Goal: Task Accomplishment & Management: Use online tool/utility

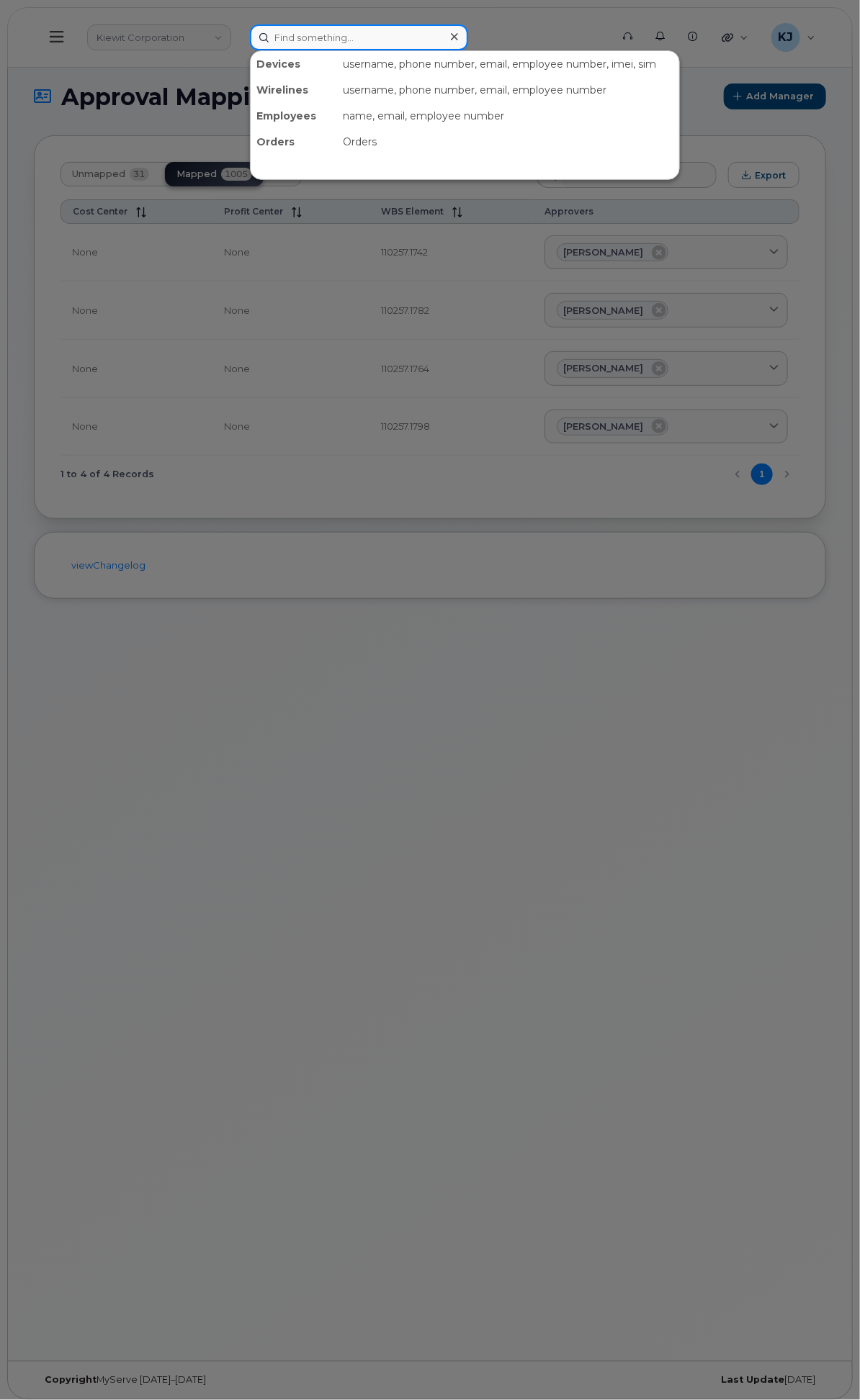
click at [468, 36] on input at bounding box center [358, 37] width 218 height 26
paste input "299627"
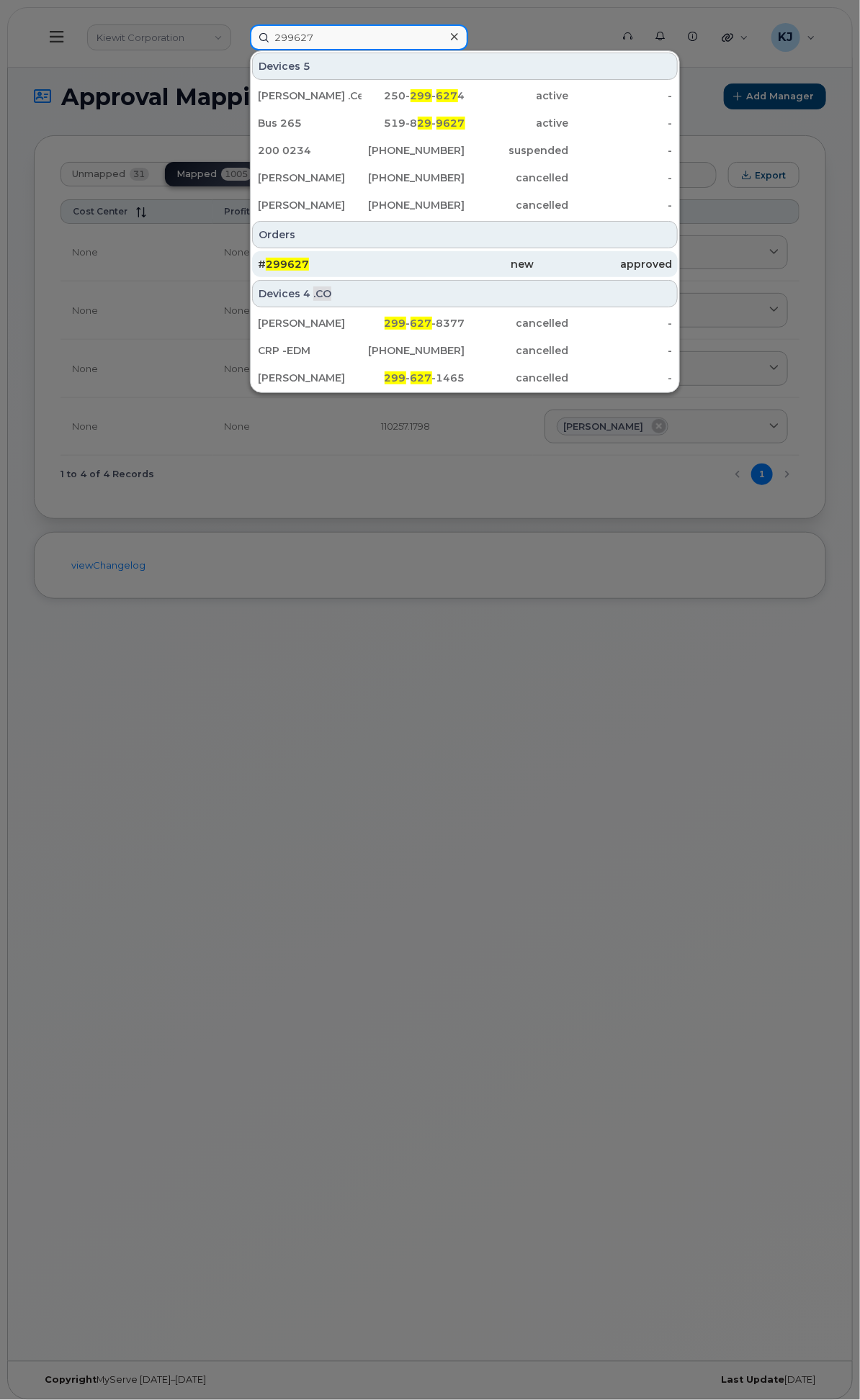
type input "299627"
click at [396, 257] on div "# 299627" at bounding box center [327, 264] width 138 height 15
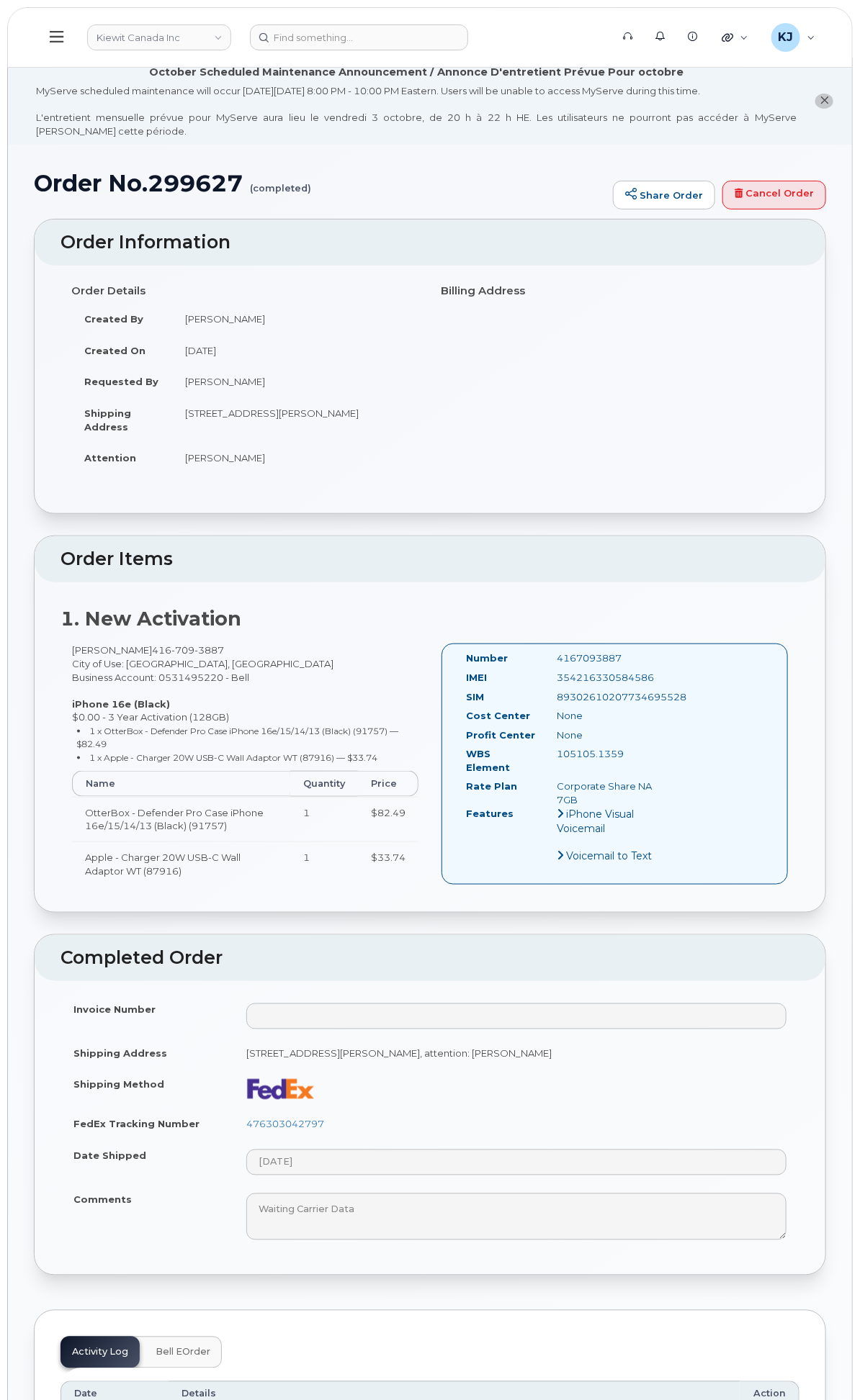
drag, startPoint x: 422, startPoint y: 453, endPoint x: 377, endPoint y: 429, distance: 51.0
click at [377, 429] on td "16 Lower Jarvis St TORONTO ON M5E 1N1 CANADA" at bounding box center [296, 419] width 247 height 45
click at [606, 466] on div "Order Details Created By Luke Shomaker Created On August 29, 2025 Requested By …" at bounding box center [429, 383] width 739 height 208
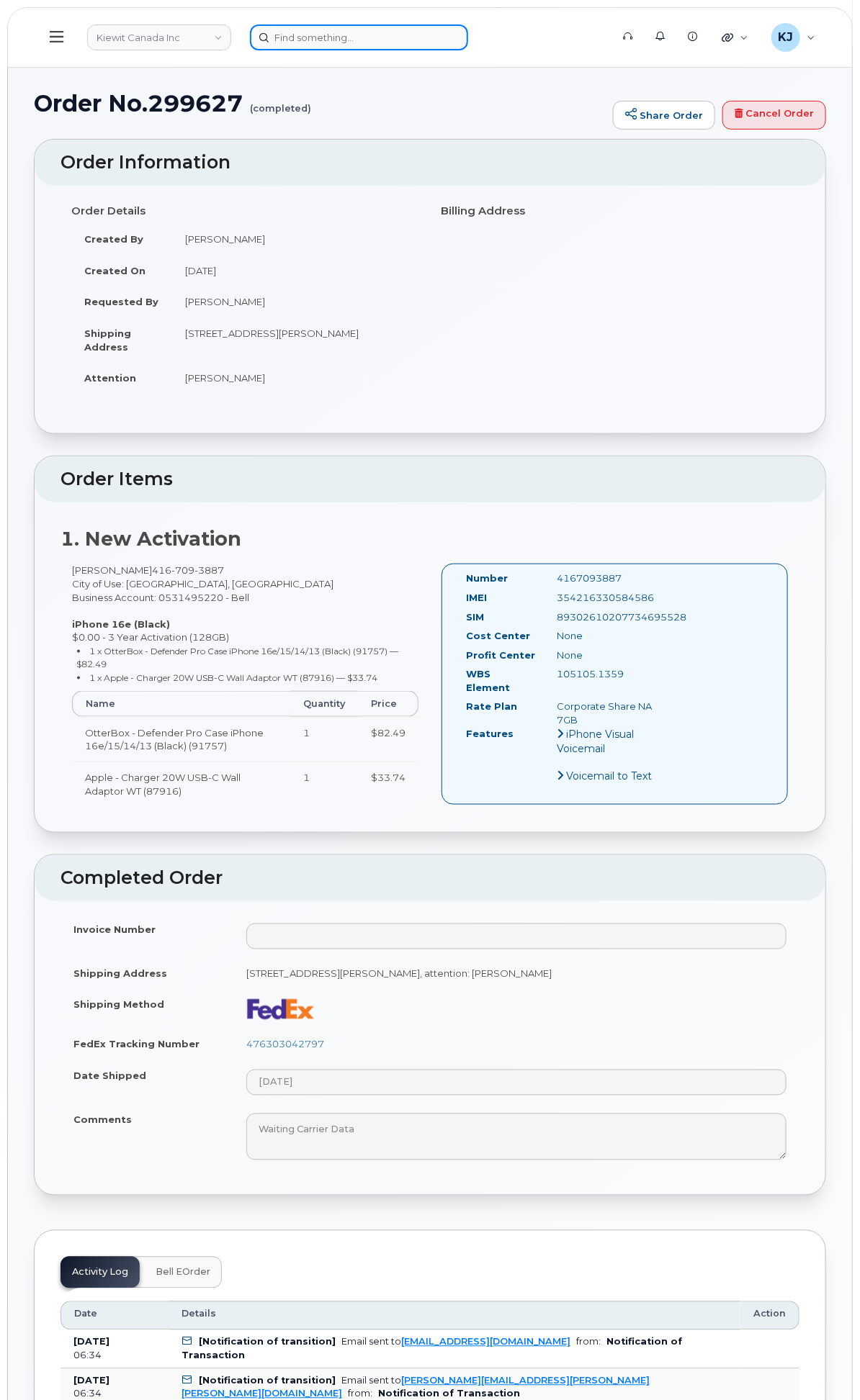
click at [457, 26] on input at bounding box center [358, 37] width 218 height 26
paste input "301674"
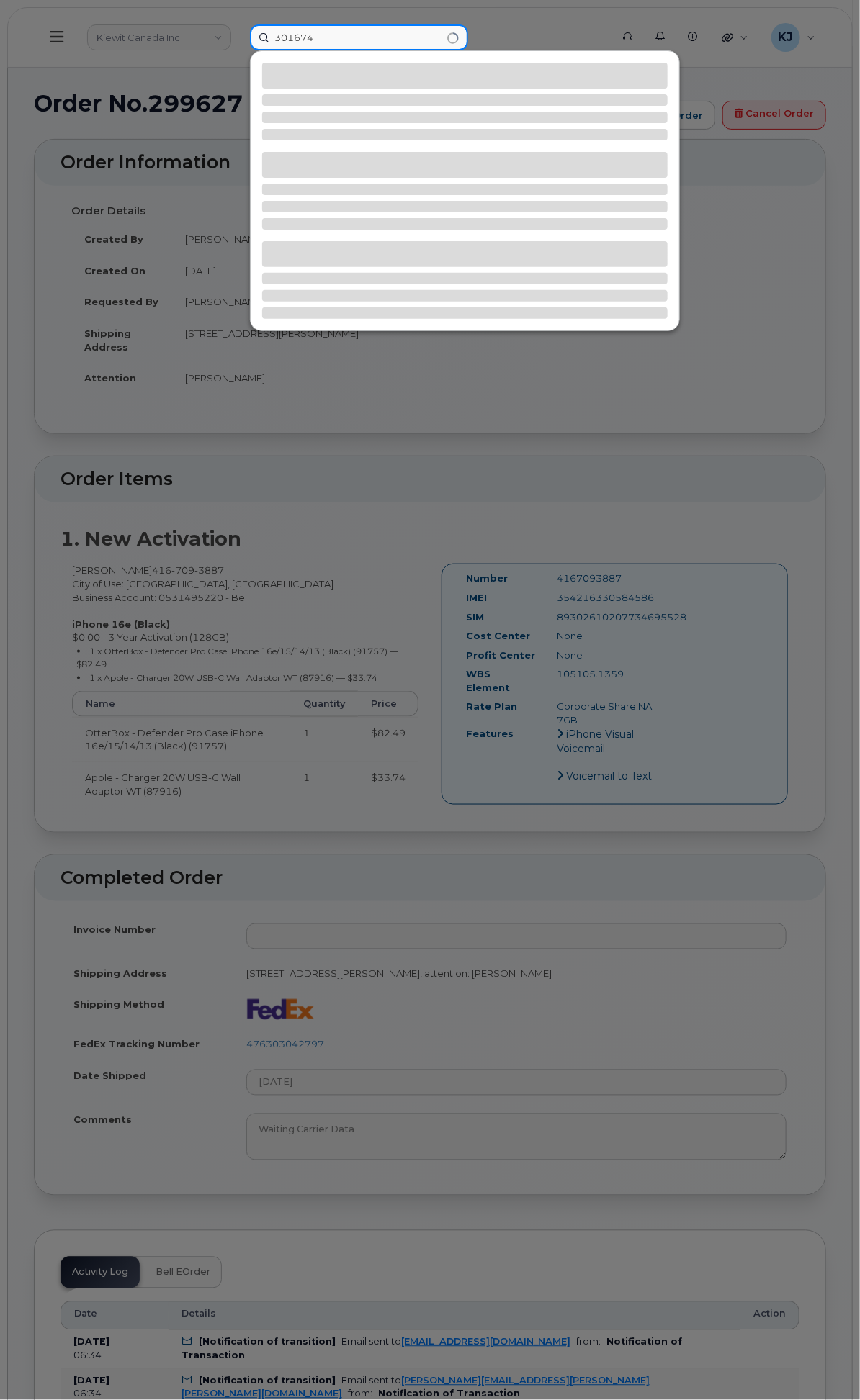
type input "301674"
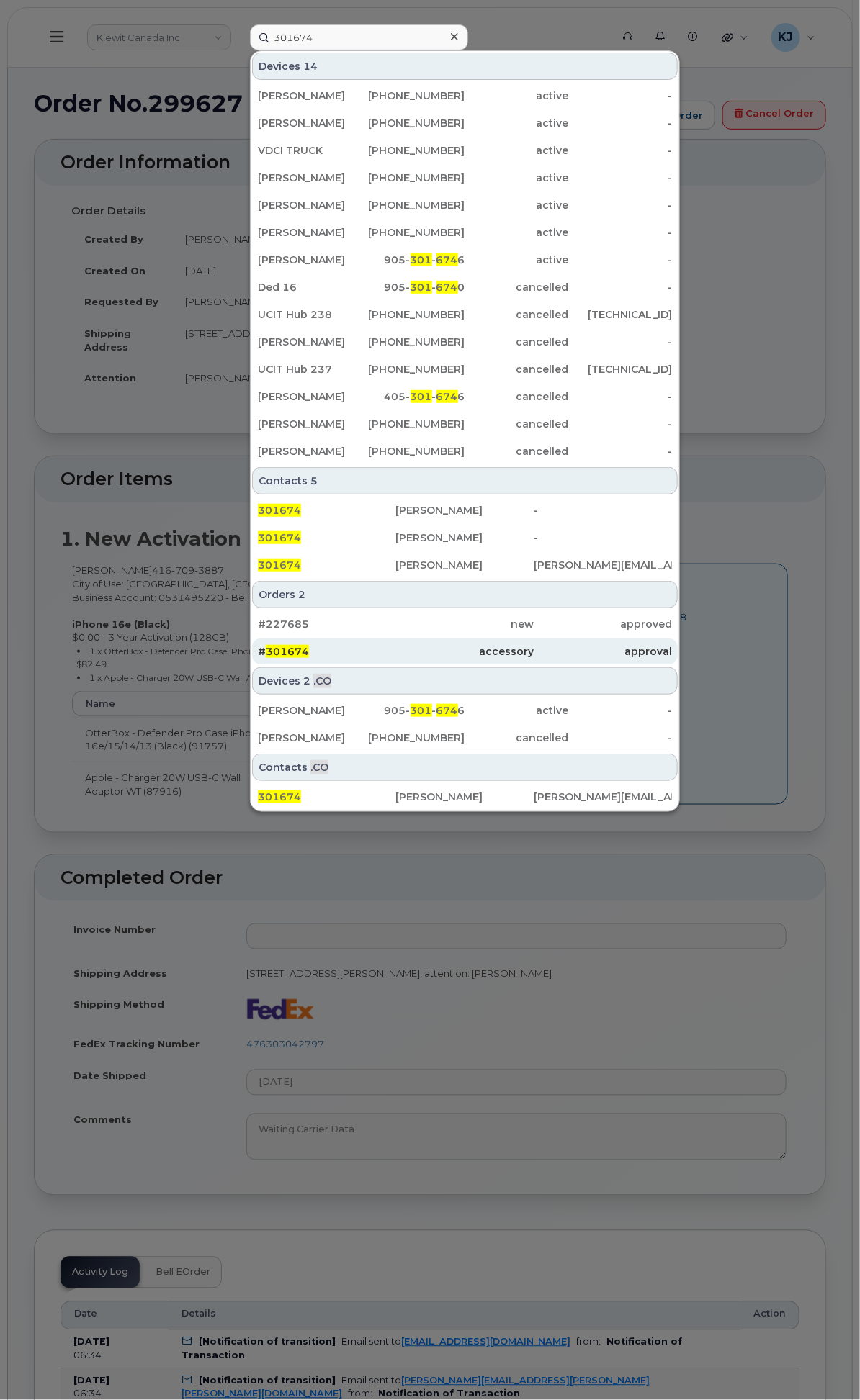
click at [396, 639] on div "# 301674" at bounding box center [327, 652] width 138 height 26
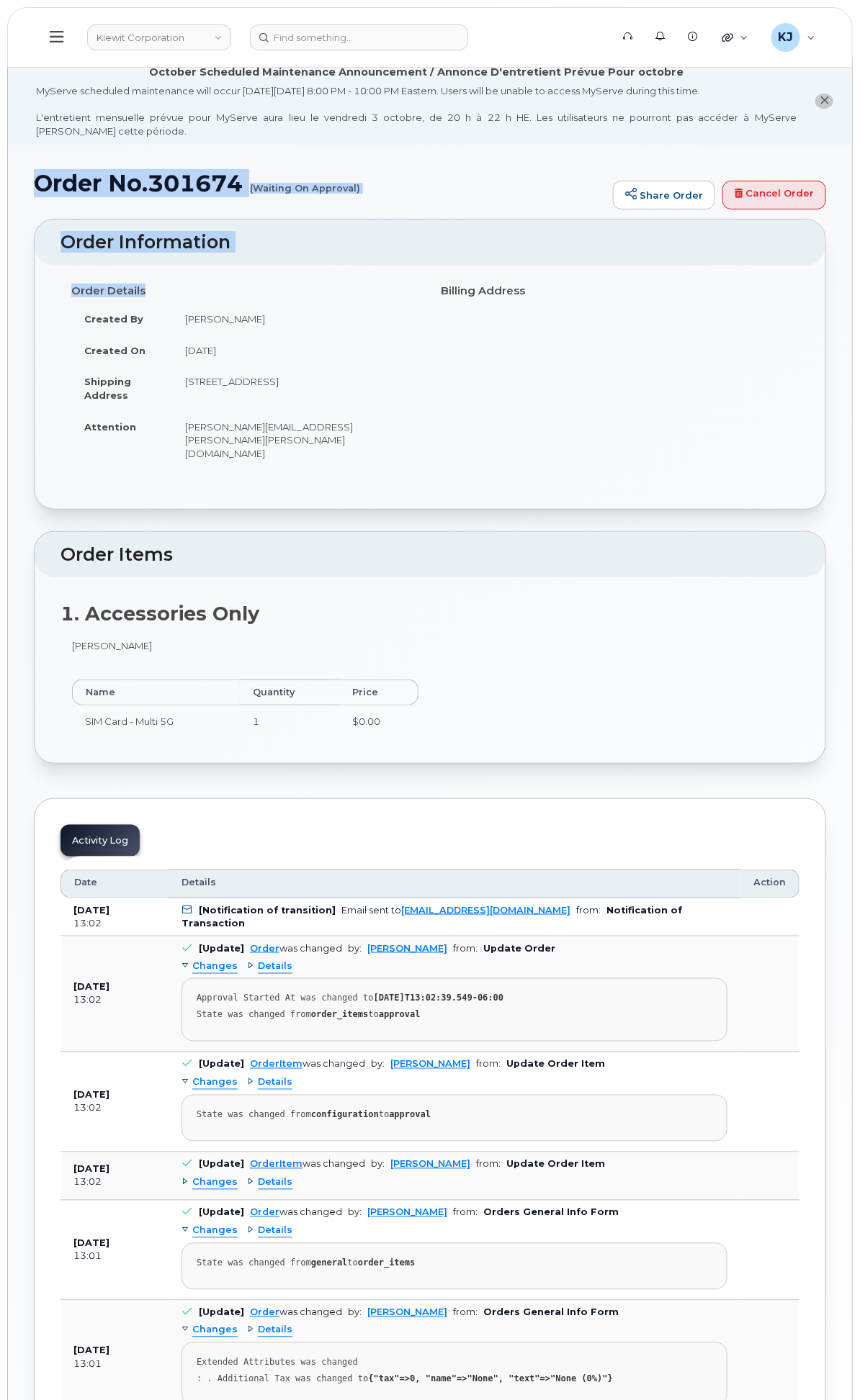
drag, startPoint x: 228, startPoint y: 202, endPoint x: 545, endPoint y: 505, distance: 438.5
click at [545, 505] on div "Order No.301674 (Waiting On Approval) Share Order Cancel Order × Share This Ord…" at bounding box center [430, 965] width 844 height 1641
copy div "Order No.301674 (Waiting On Approval) Share Order Cancel Order × Share This Ord…"
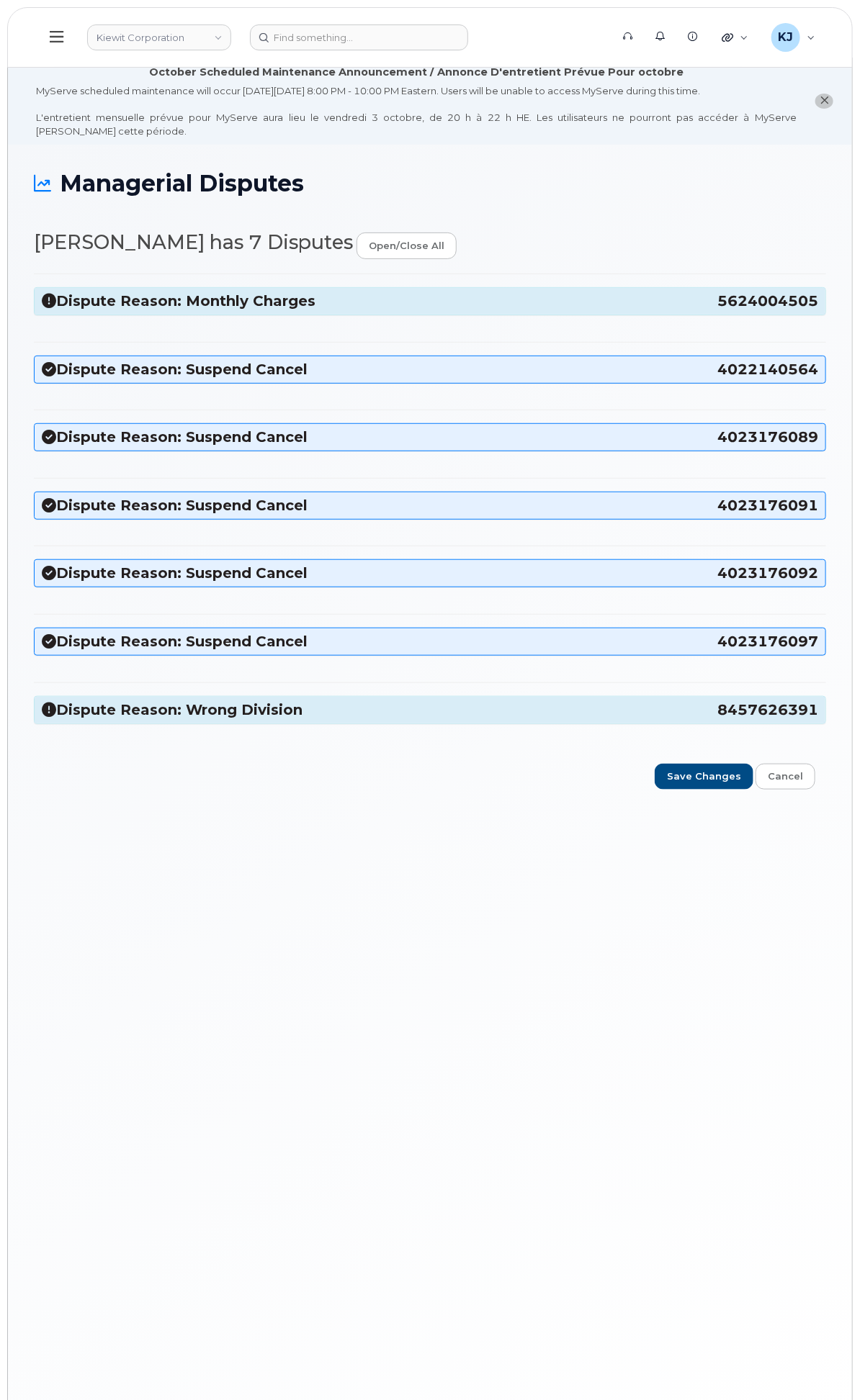
click at [406, 311] on h3 "Dispute Reason: Monthly Charges 5624004505" at bounding box center [429, 301] width 776 height 20
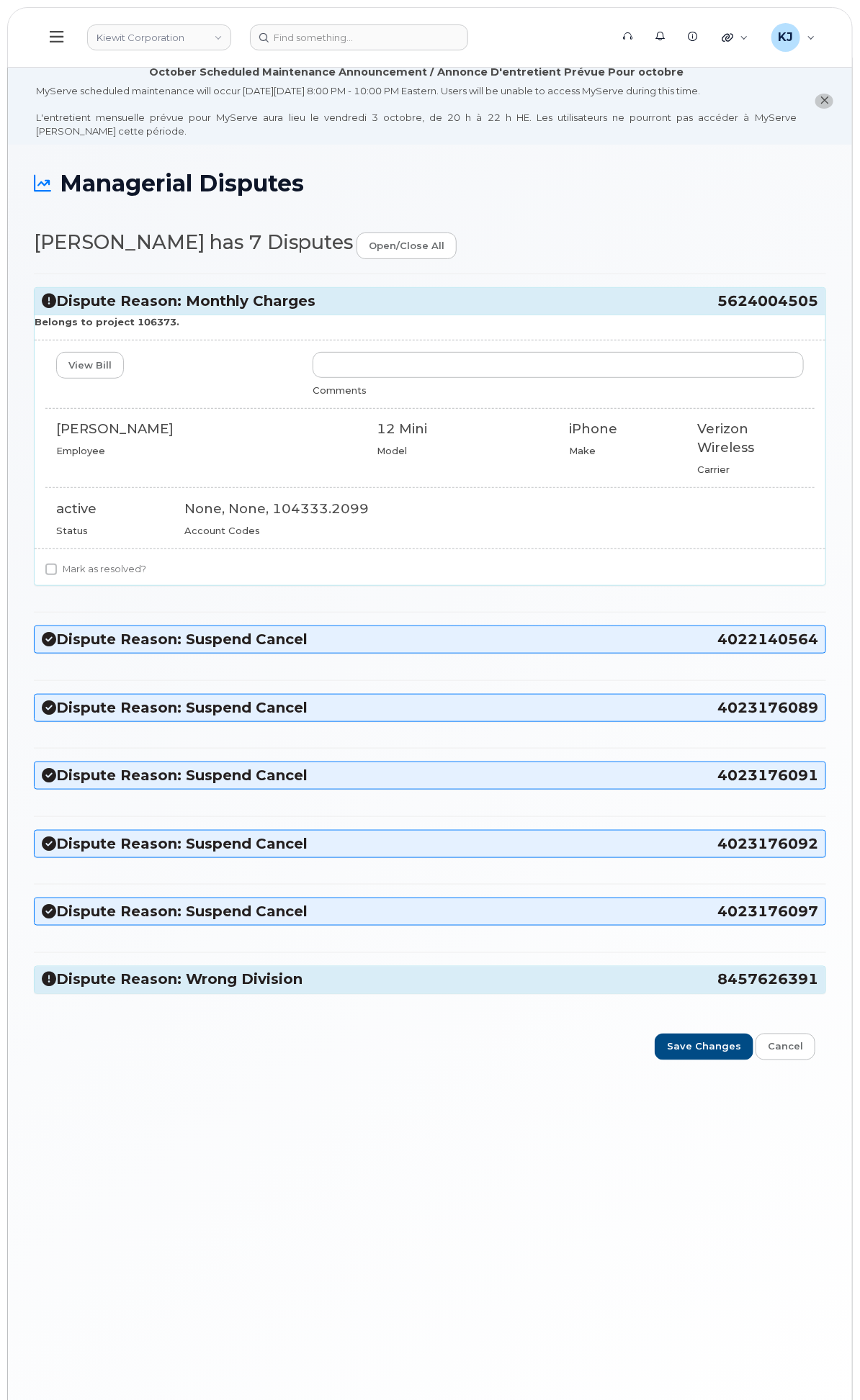
click at [437, 649] on h3 "Dispute Reason: Suspend Cancel 4022140564" at bounding box center [429, 639] width 776 height 20
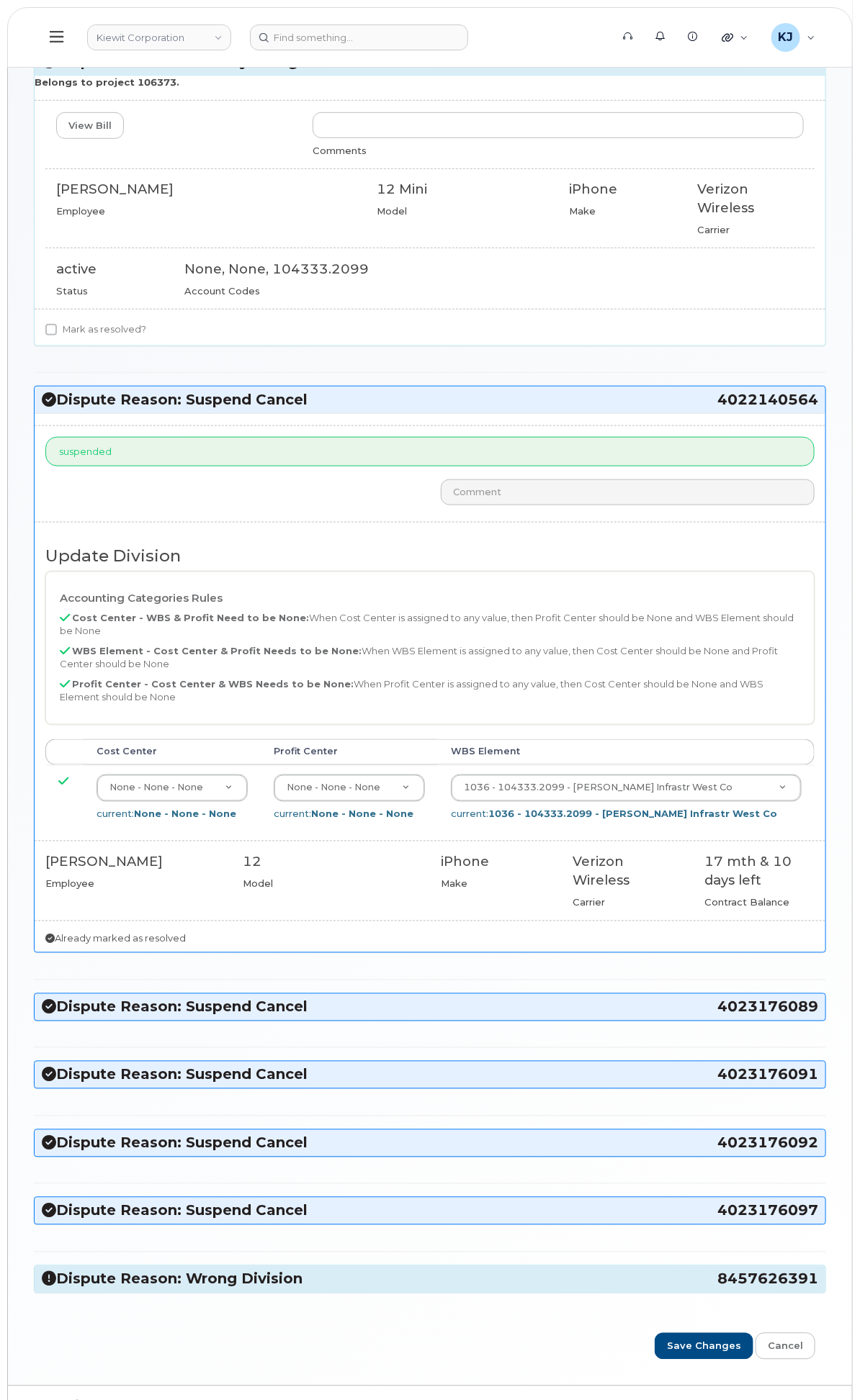
scroll to position [318, 0]
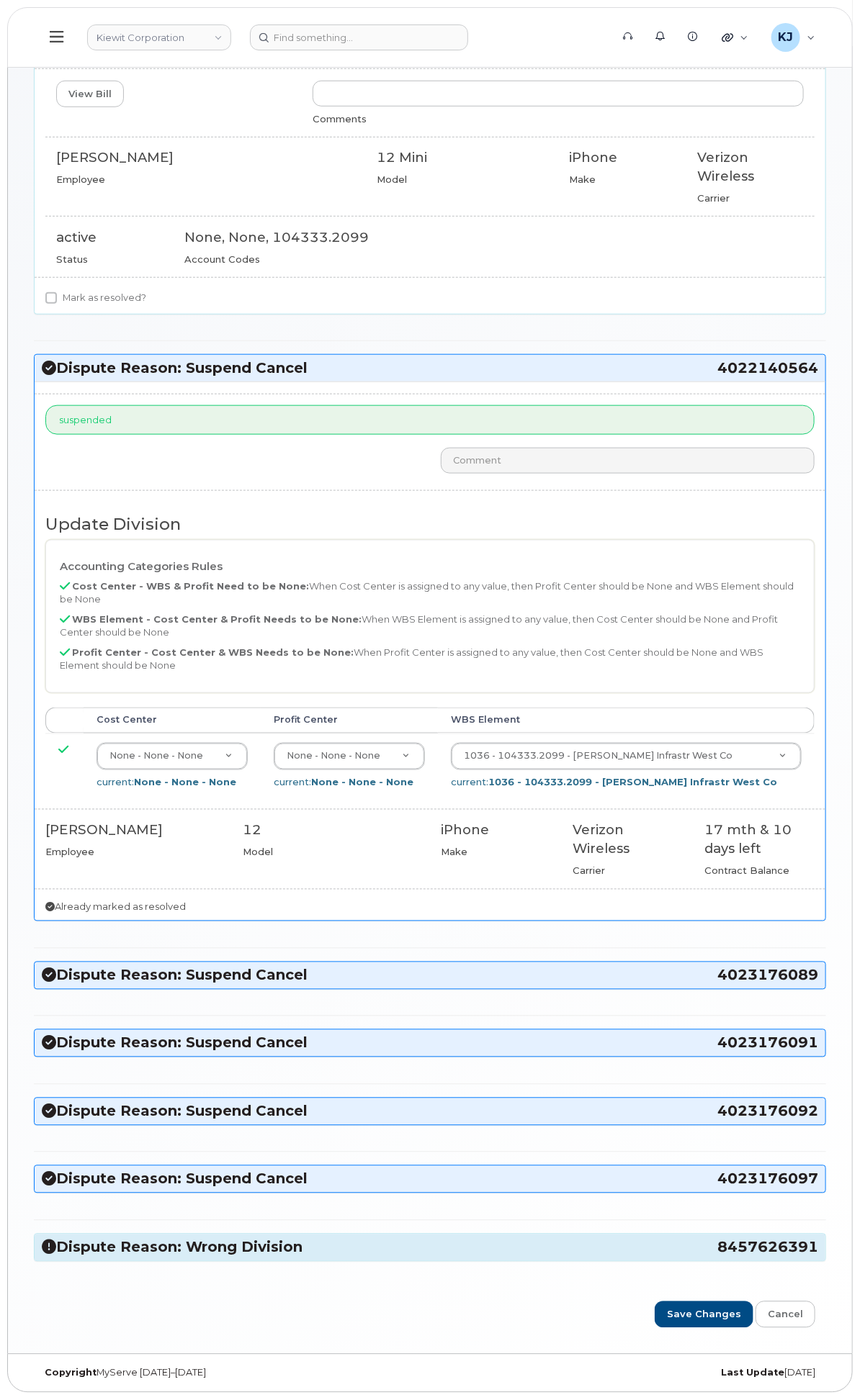
click at [393, 1244] on h3 "Dispute Reason: Wrong Division 8457626391" at bounding box center [429, 1247] width 776 height 20
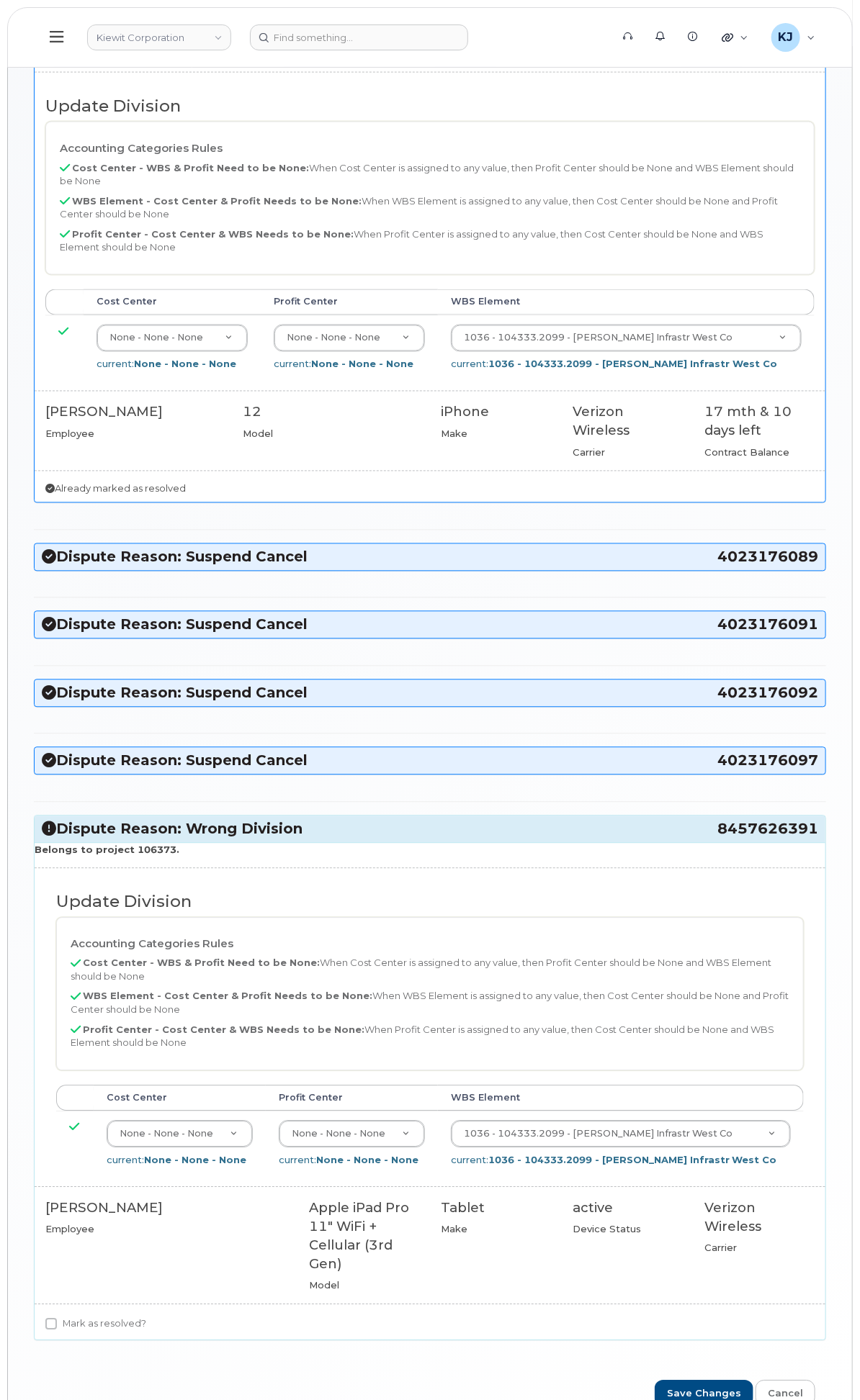
scroll to position [717, 0]
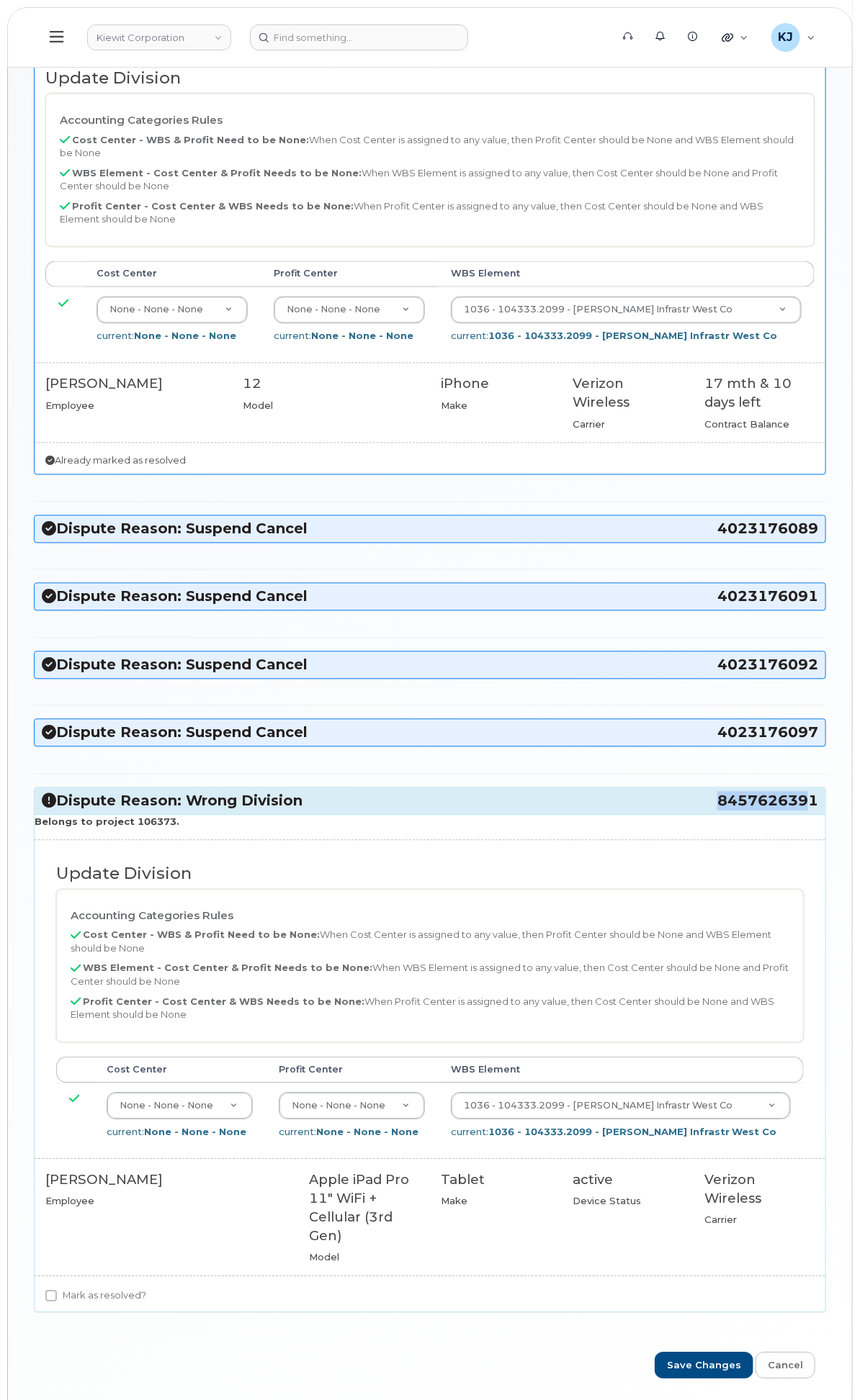
drag, startPoint x: 716, startPoint y: 847, endPoint x: 810, endPoint y: 851, distance: 94.1
click at [810, 811] on span "8457626391" at bounding box center [767, 801] width 101 height 20
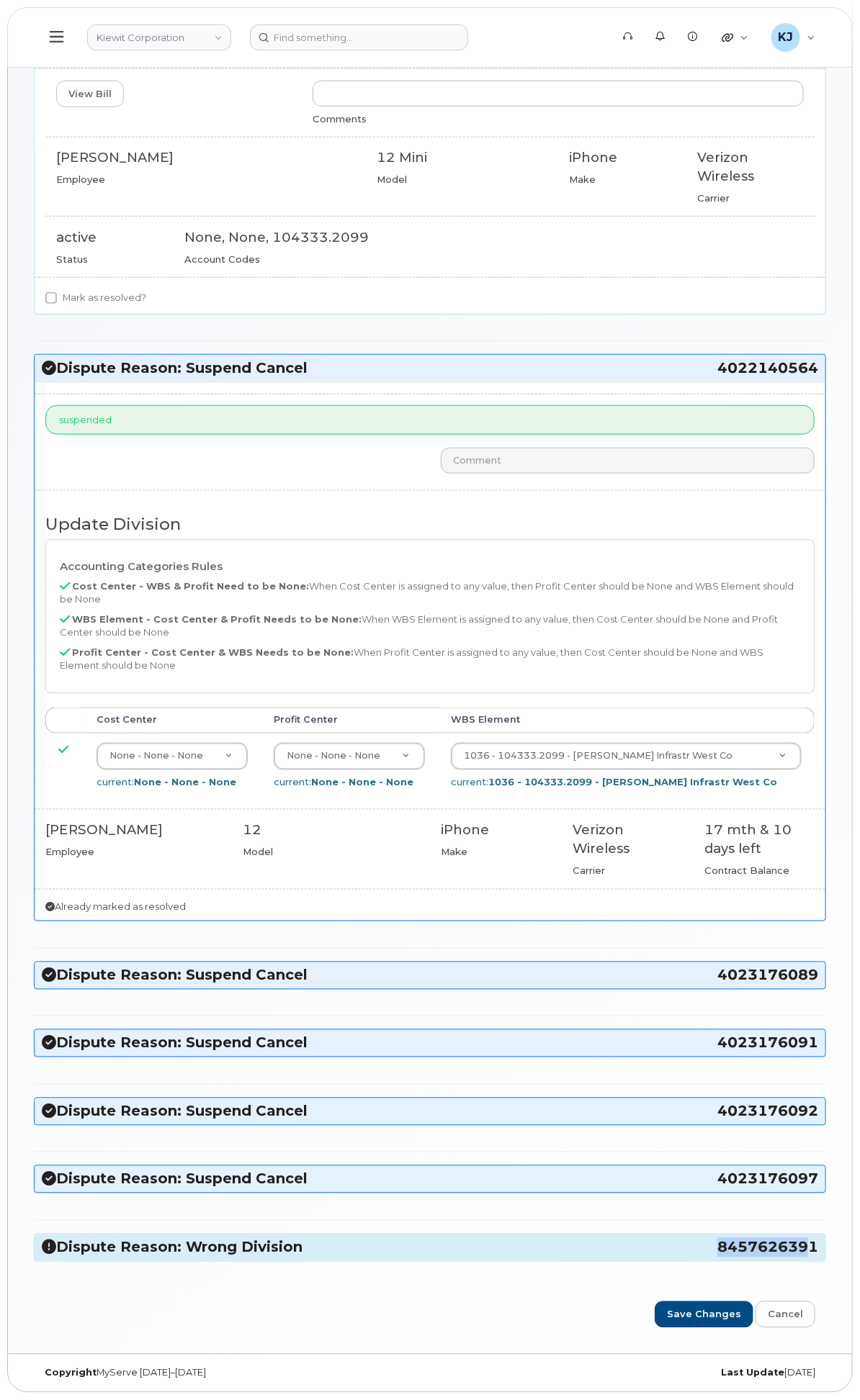
scroll to position [318, 0]
click at [778, 1237] on span "8457626391" at bounding box center [767, 1247] width 101 height 20
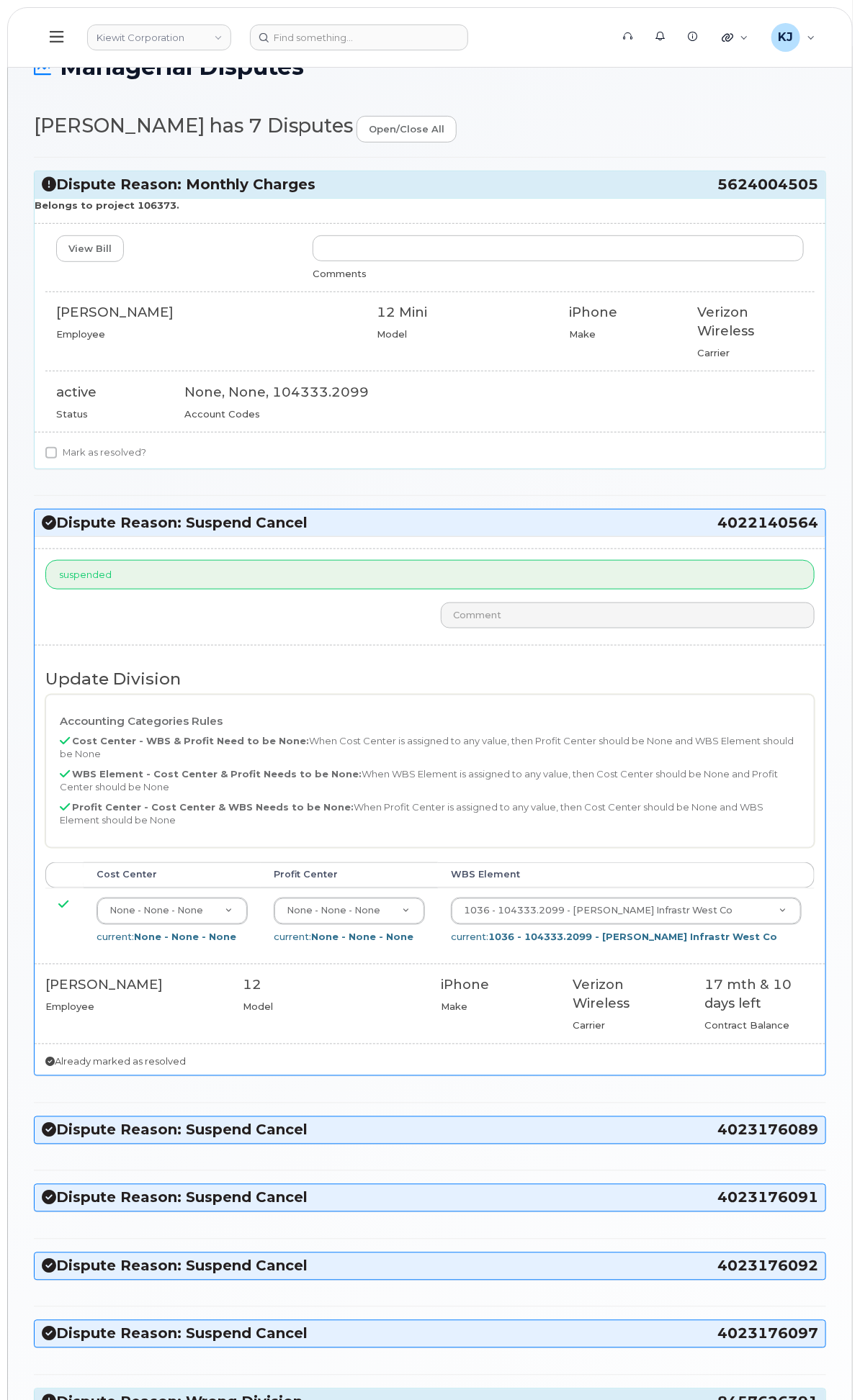
scroll to position [0, 0]
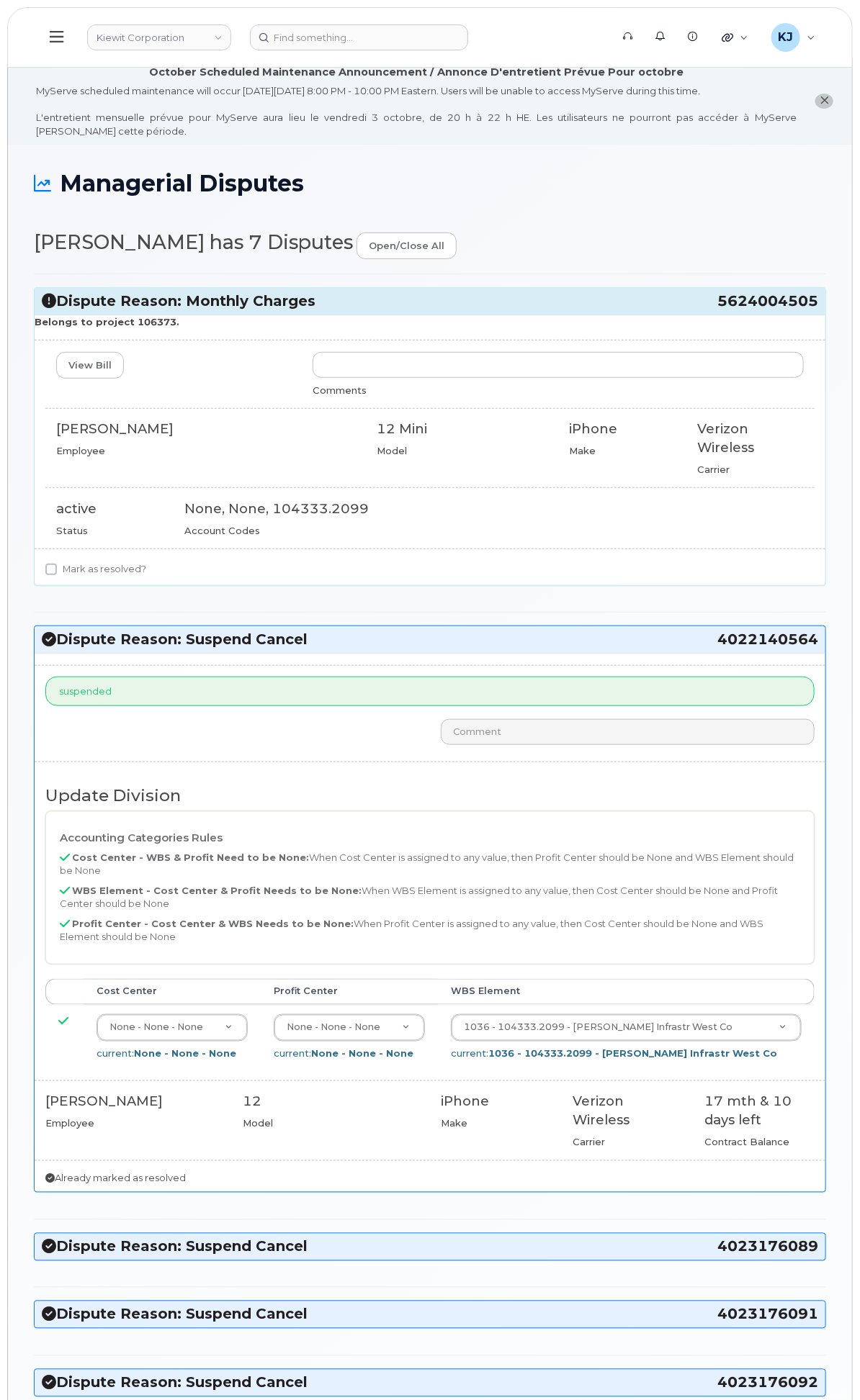
click at [358, 329] on p "Belongs to project 106373." at bounding box center [430, 322] width 791 height 14
click at [180, 327] on strong "Belongs to project 106373." at bounding box center [107, 322] width 145 height 11
copy strong "106373"
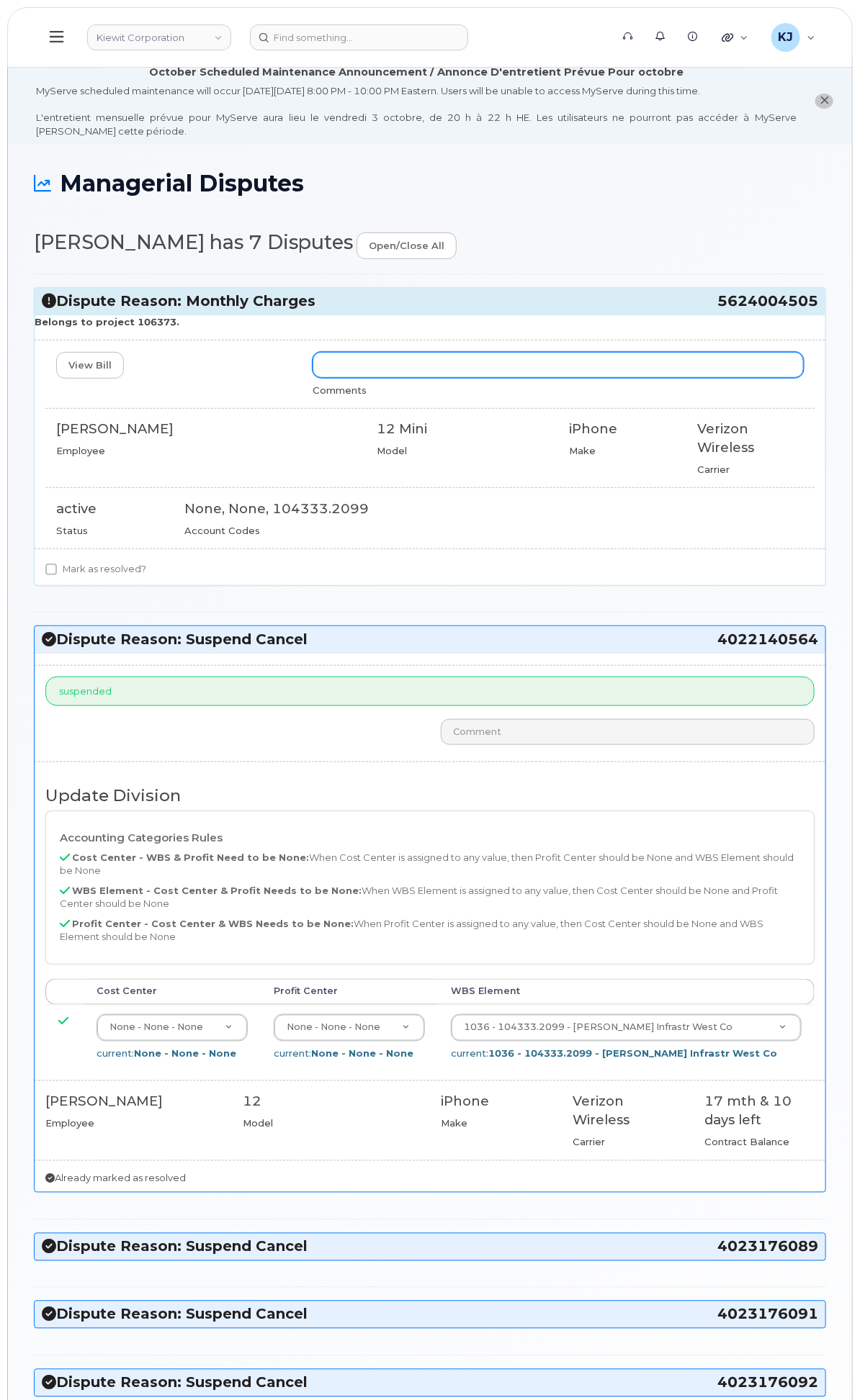
click at [550, 370] on input "text" at bounding box center [558, 365] width 491 height 26
drag, startPoint x: 792, startPoint y: 378, endPoint x: 0, endPoint y: 327, distance: 793.6
click at [7, 326] on div "Kiewit Corporation Support Alerts Knowledge Base Quicklinks Suspend / Cancel De…" at bounding box center [430, 1090] width 845 height 2065
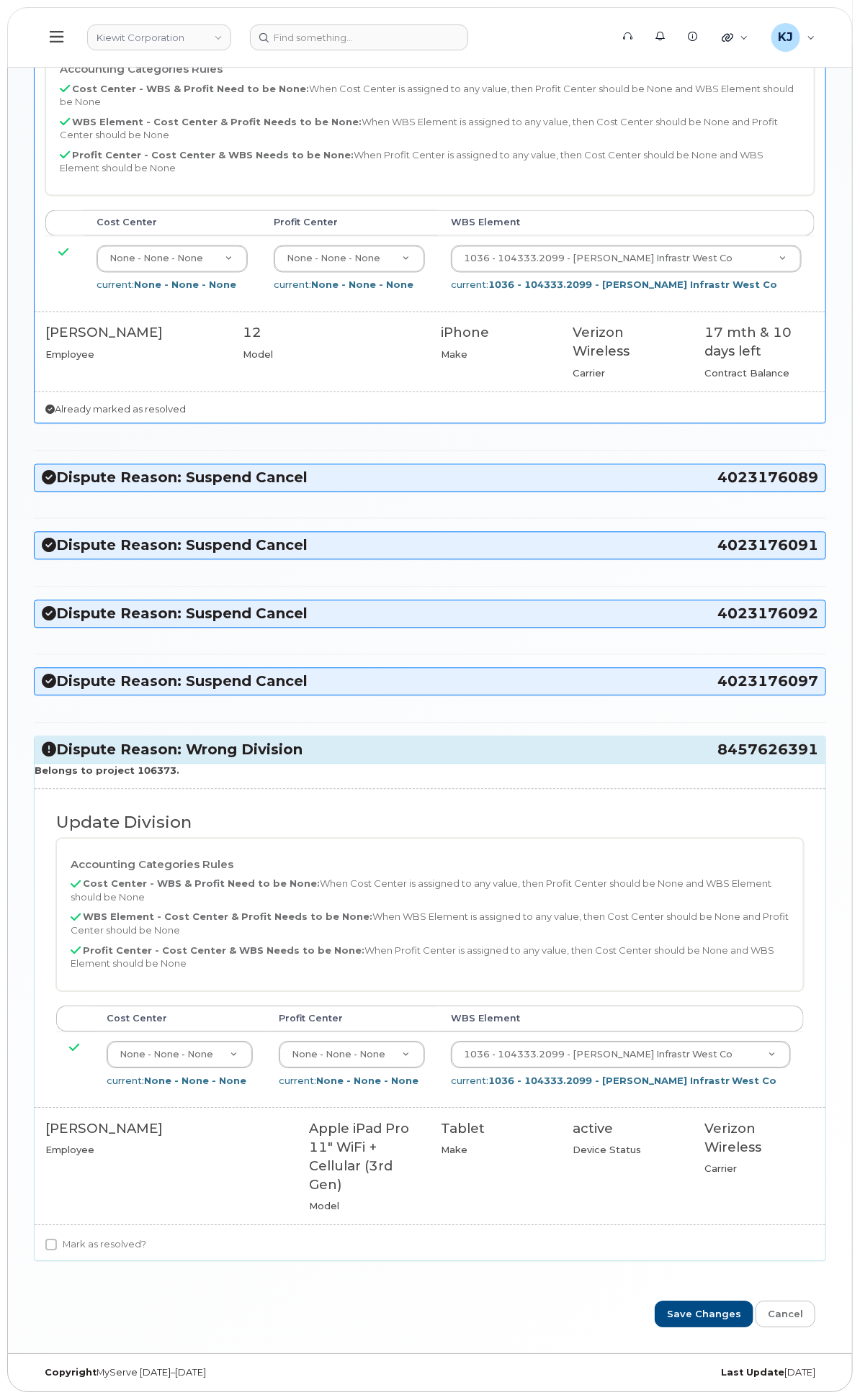
scroll to position [853, 0]
type input "We were not provided the full cost center thus we are unable to complete the co…"
drag, startPoint x: 311, startPoint y: 1246, endPoint x: 308, endPoint y: 1237, distance: 9.5
click at [146, 1246] on label "Mark as resolved?" at bounding box center [96, 1245] width 101 height 17
click at [57, 1246] on input "Mark as resolved?" at bounding box center [51, 1245] width 11 height 11
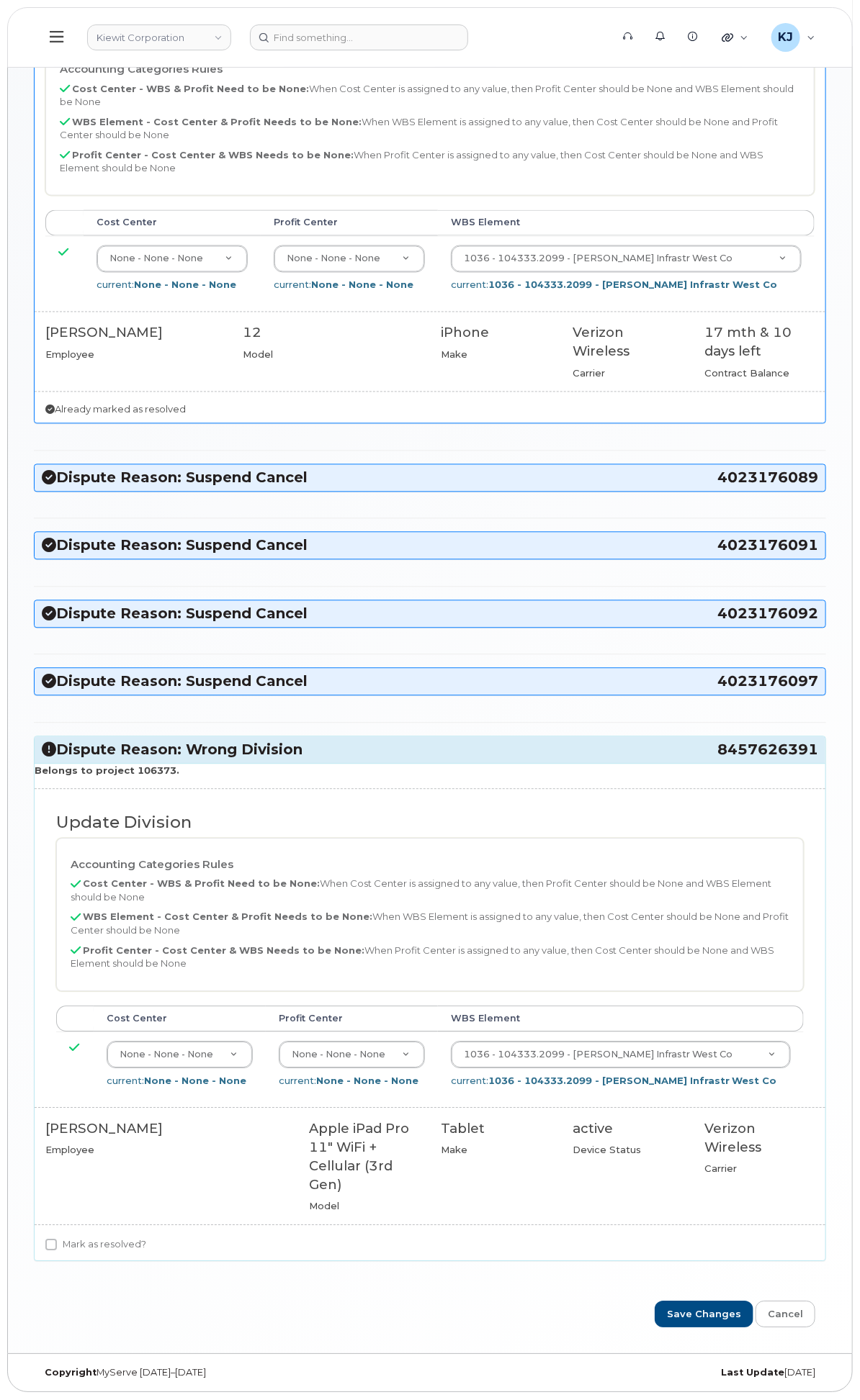
checkbox input "true"
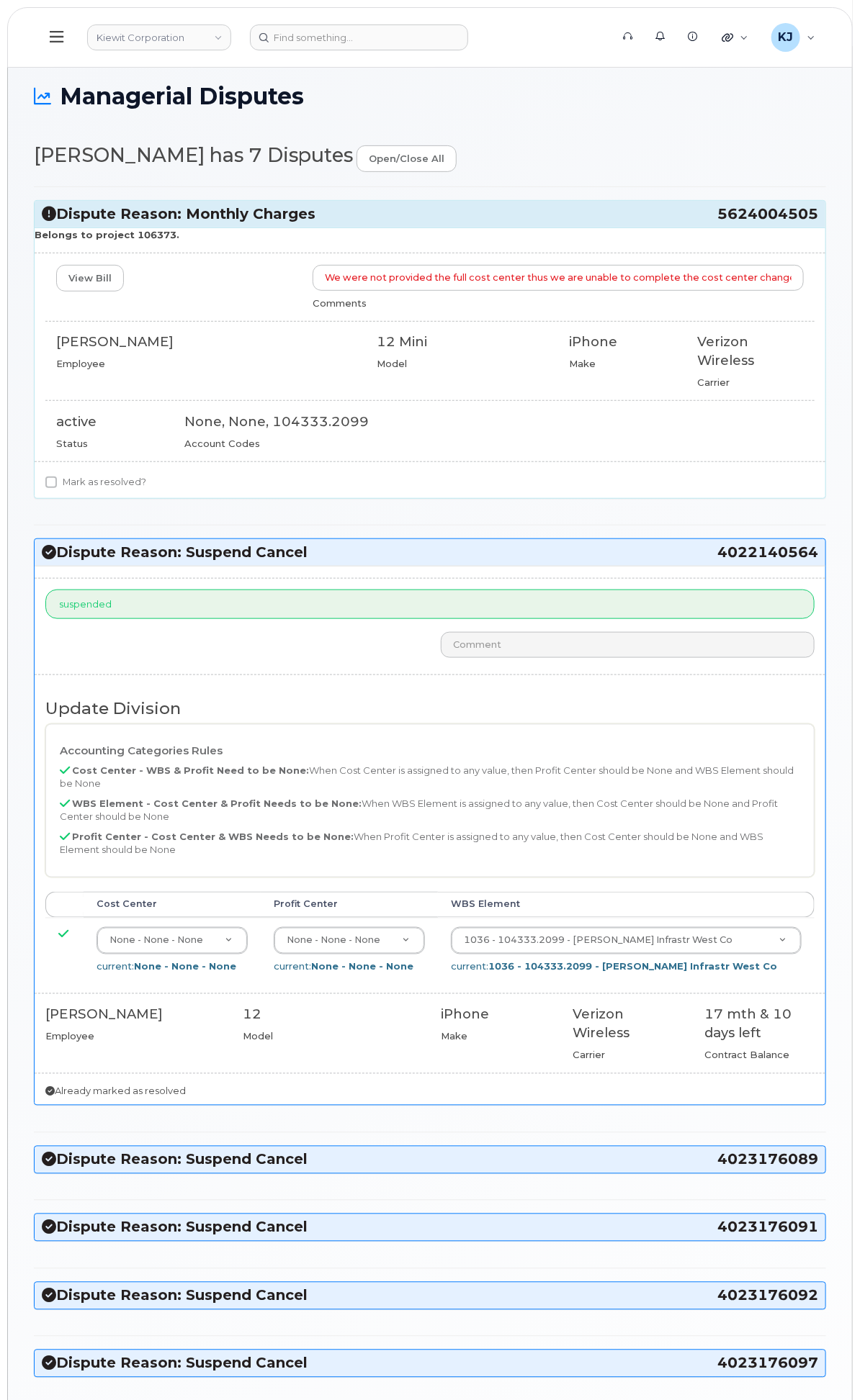
scroll to position [0, 0]
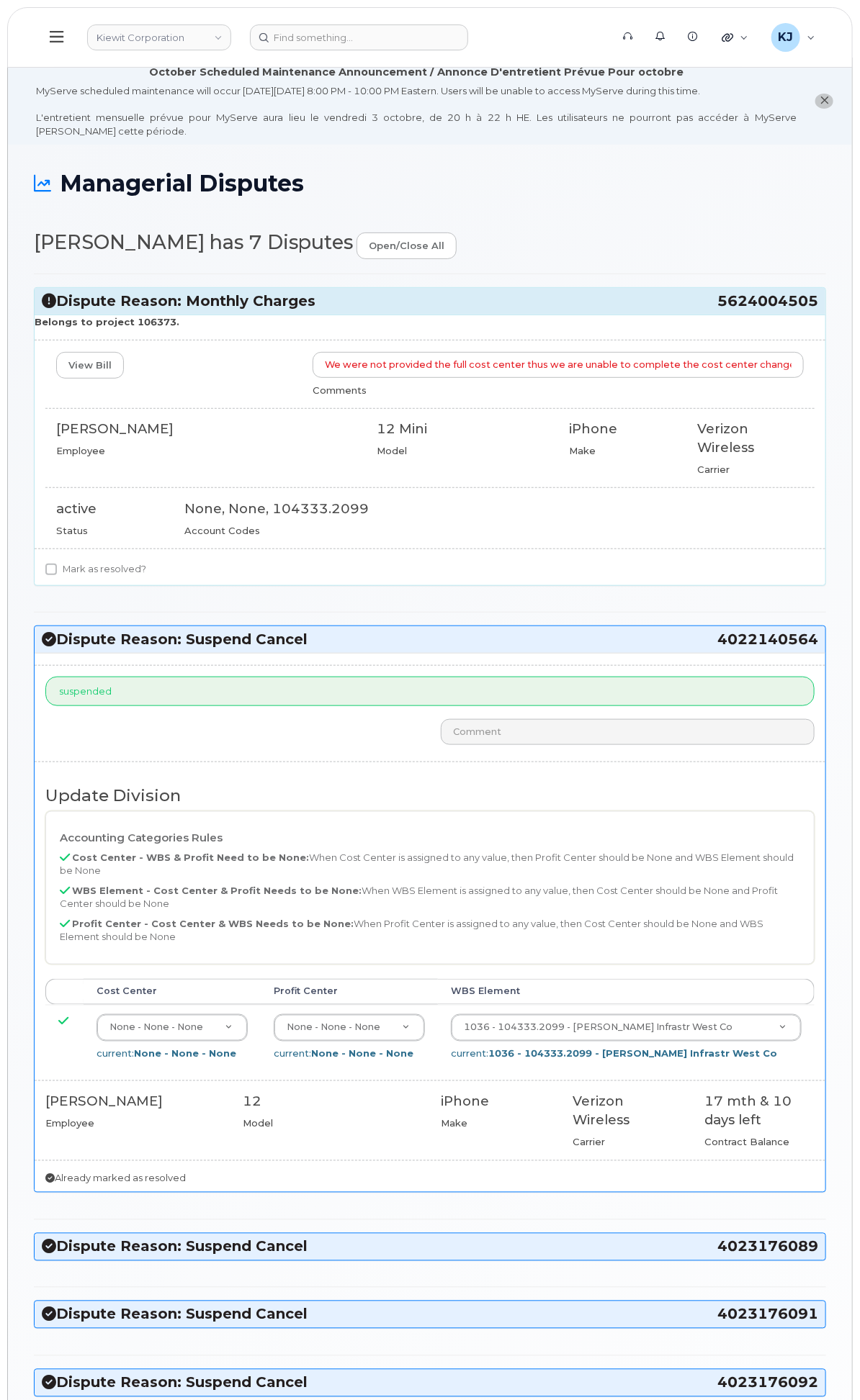
click at [146, 578] on label "Mark as resolved?" at bounding box center [96, 569] width 101 height 17
click at [57, 575] on input "Mark as resolved?" at bounding box center [51, 570] width 11 height 11
checkbox input "true"
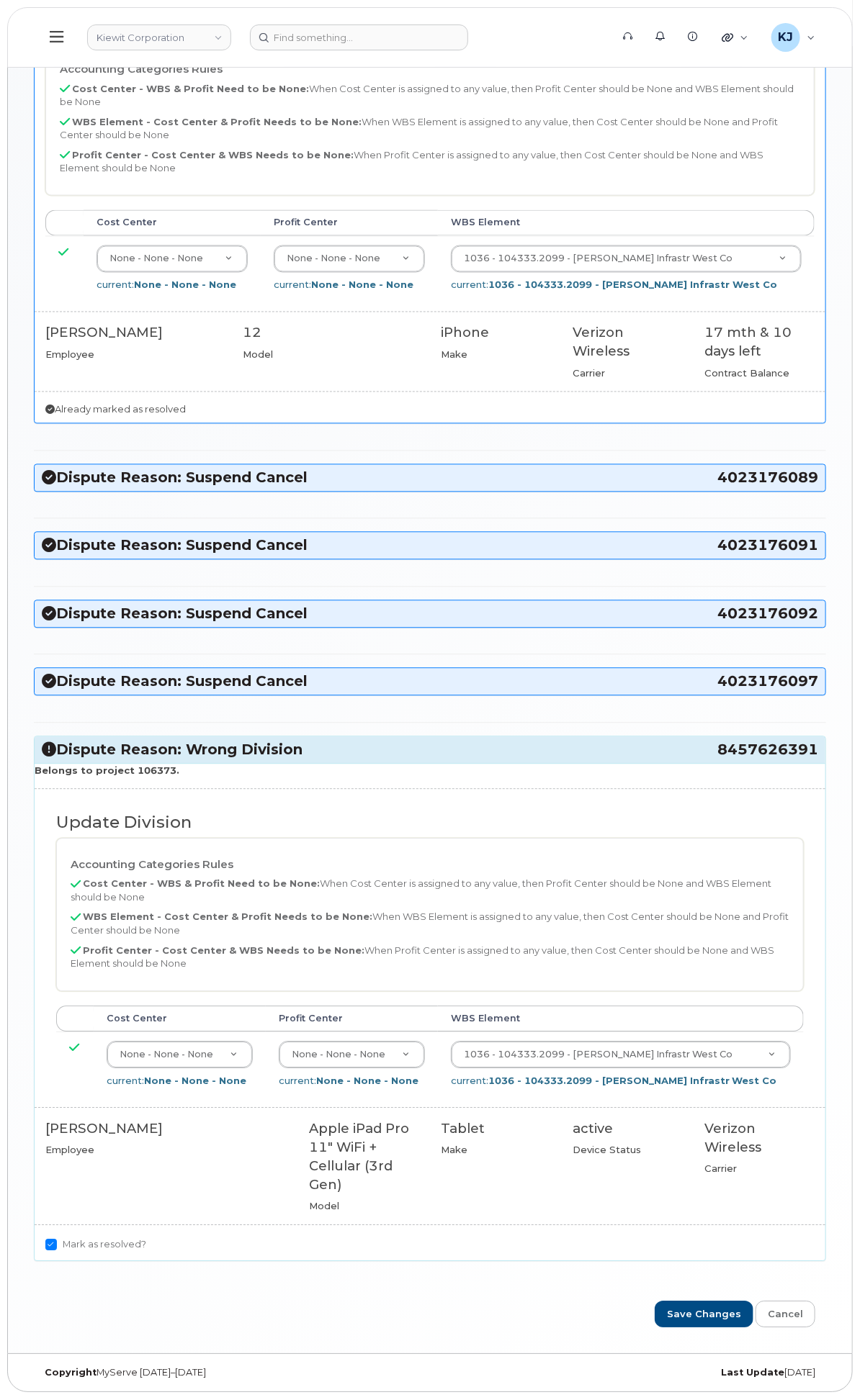
scroll to position [853, 0]
click at [706, 1320] on input "Save Changes" at bounding box center [703, 1314] width 98 height 27
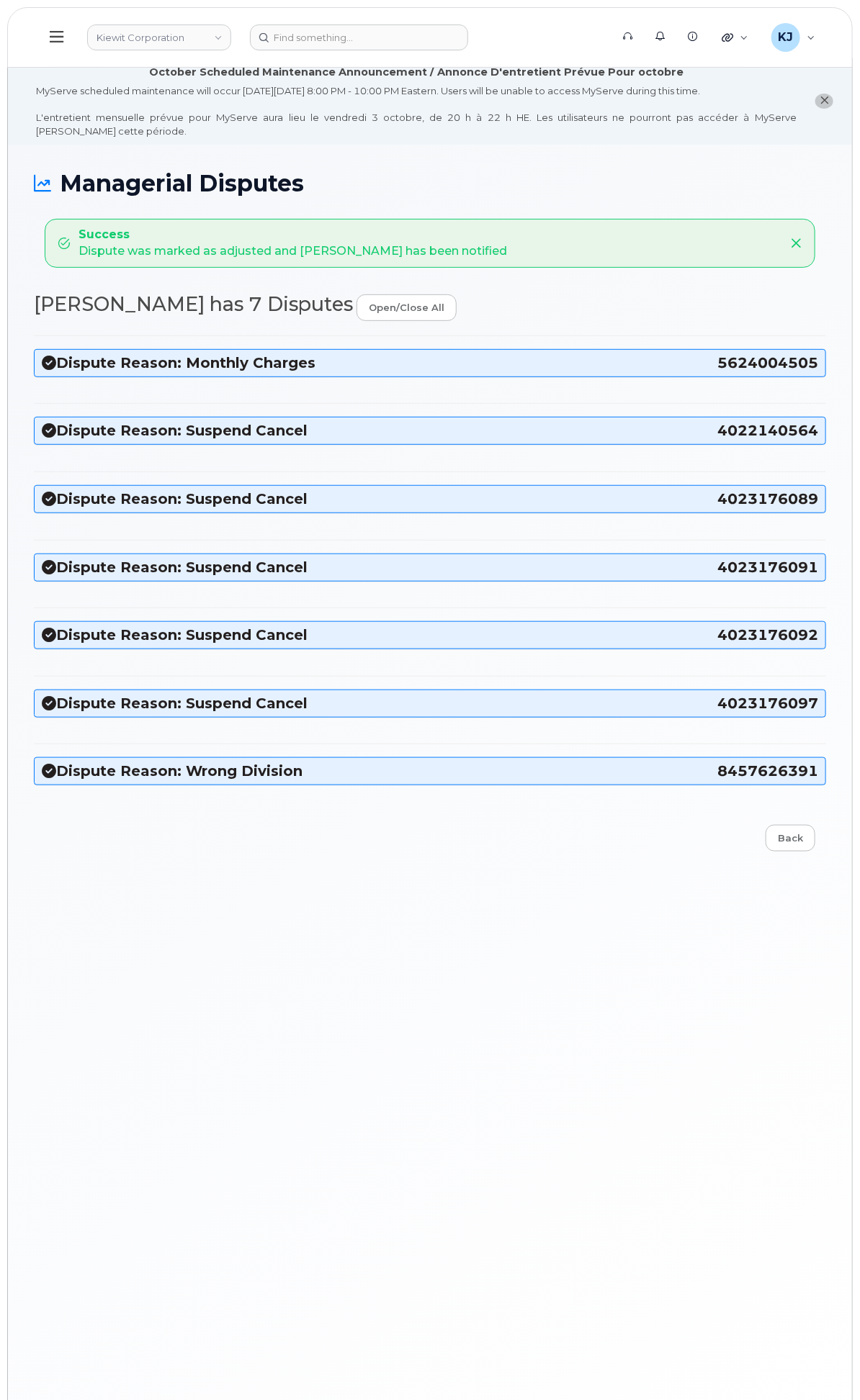
drag, startPoint x: 710, startPoint y: 375, endPoint x: 828, endPoint y: 379, distance: 118.1
click at [828, 379] on div "Managerial Disputes Success Dispute was marked as adjusted and [PERSON_NAME] ha…" at bounding box center [430, 796] width 844 height 1303
drag, startPoint x: 714, startPoint y: 379, endPoint x: 816, endPoint y: 378, distance: 102.0
click at [816, 373] on h3 "Dispute Reason: Monthly Charges 5624004505" at bounding box center [429, 363] width 776 height 20
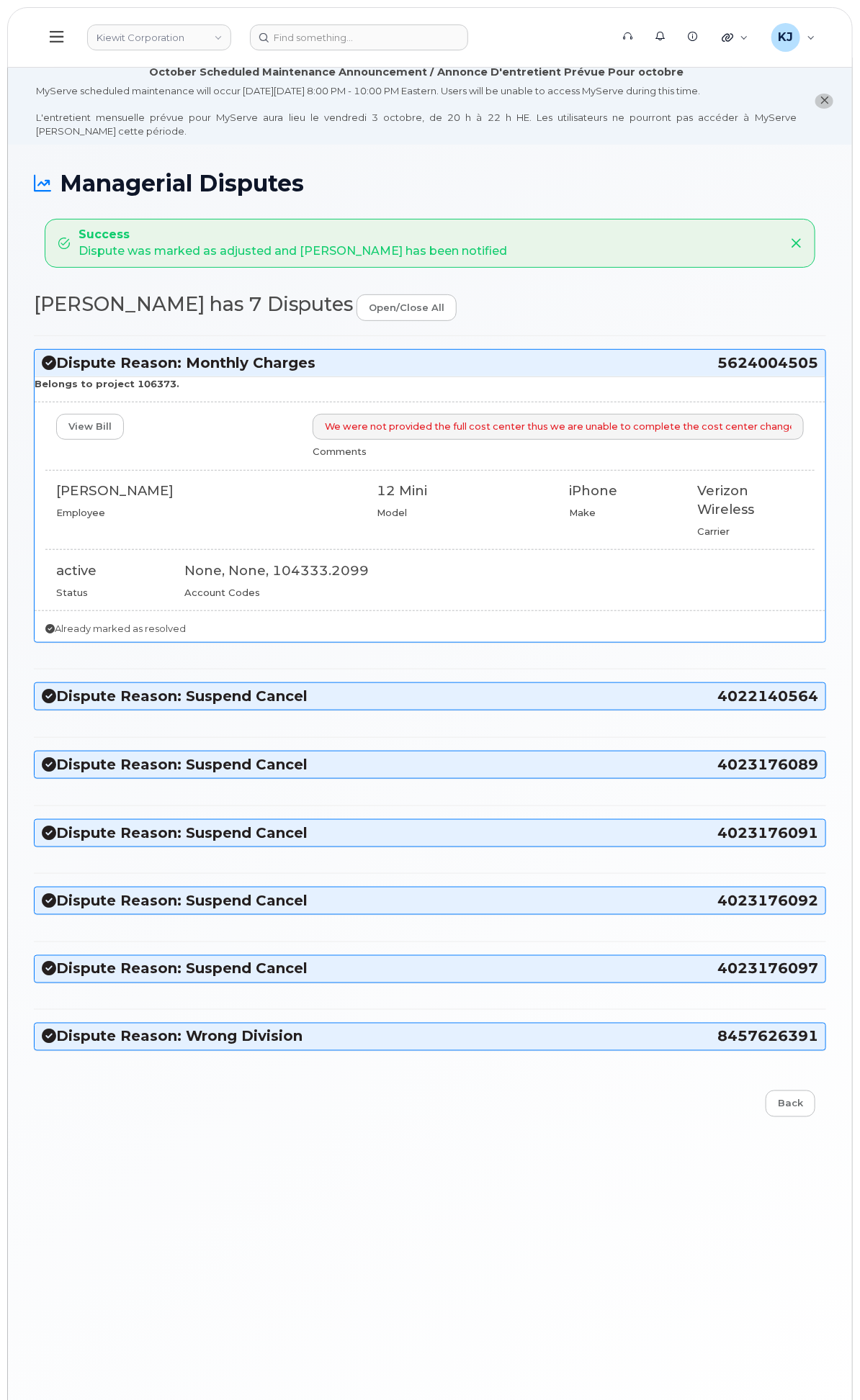
copy h3 "5624004505"
drag, startPoint x: 713, startPoint y: 1054, endPoint x: 816, endPoint y: 1065, distance: 103.6
click at [816, 1050] on div "Dispute Reason: Wrong Division 8457626391" at bounding box center [430, 1037] width 791 height 27
copy h3 "8457626391"
drag, startPoint x: 701, startPoint y: 375, endPoint x: 817, endPoint y: 383, distance: 116.3
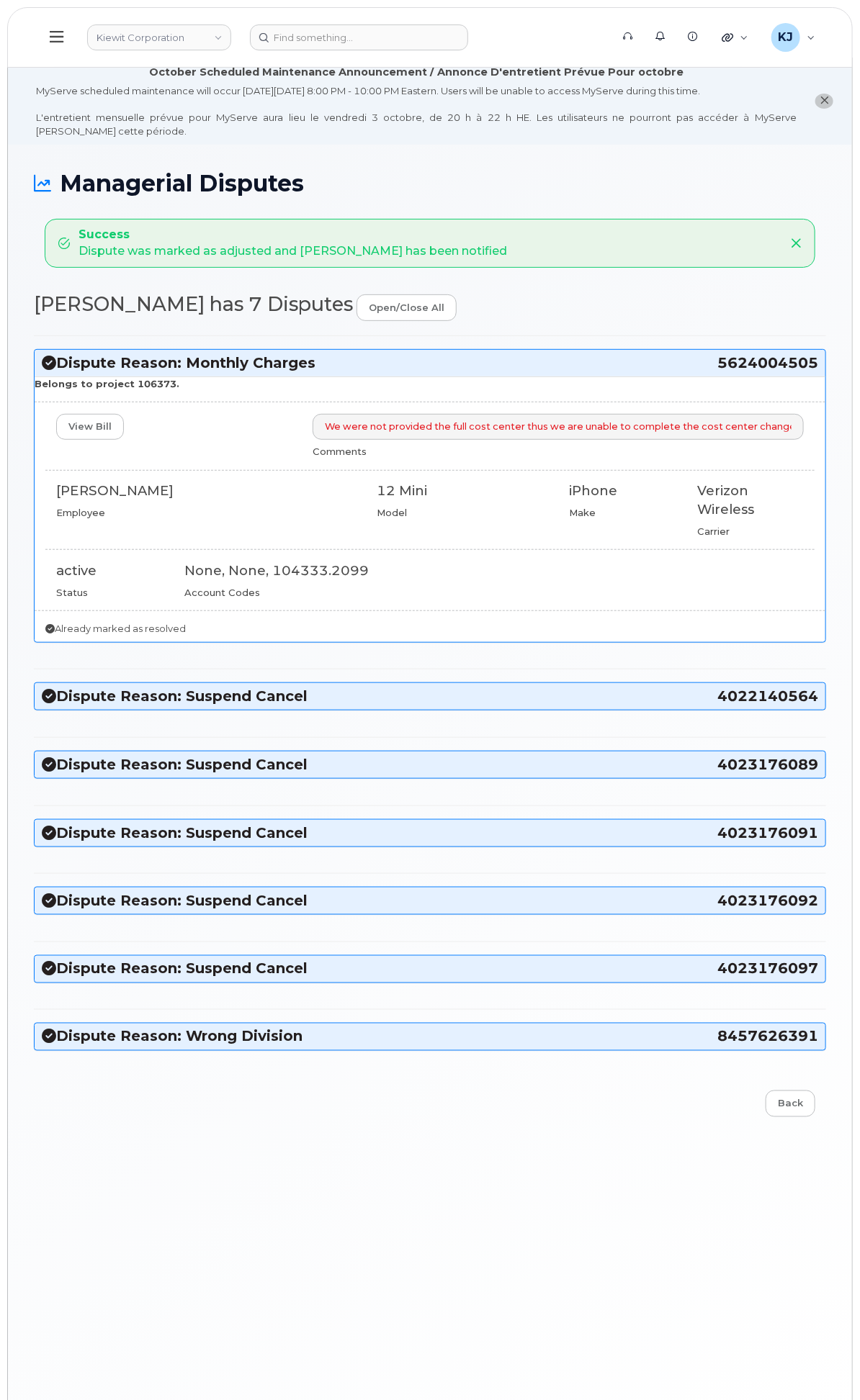
click at [817, 373] on h3 "Dispute Reason: Monthly Charges 5624004505" at bounding box center [429, 363] width 776 height 20
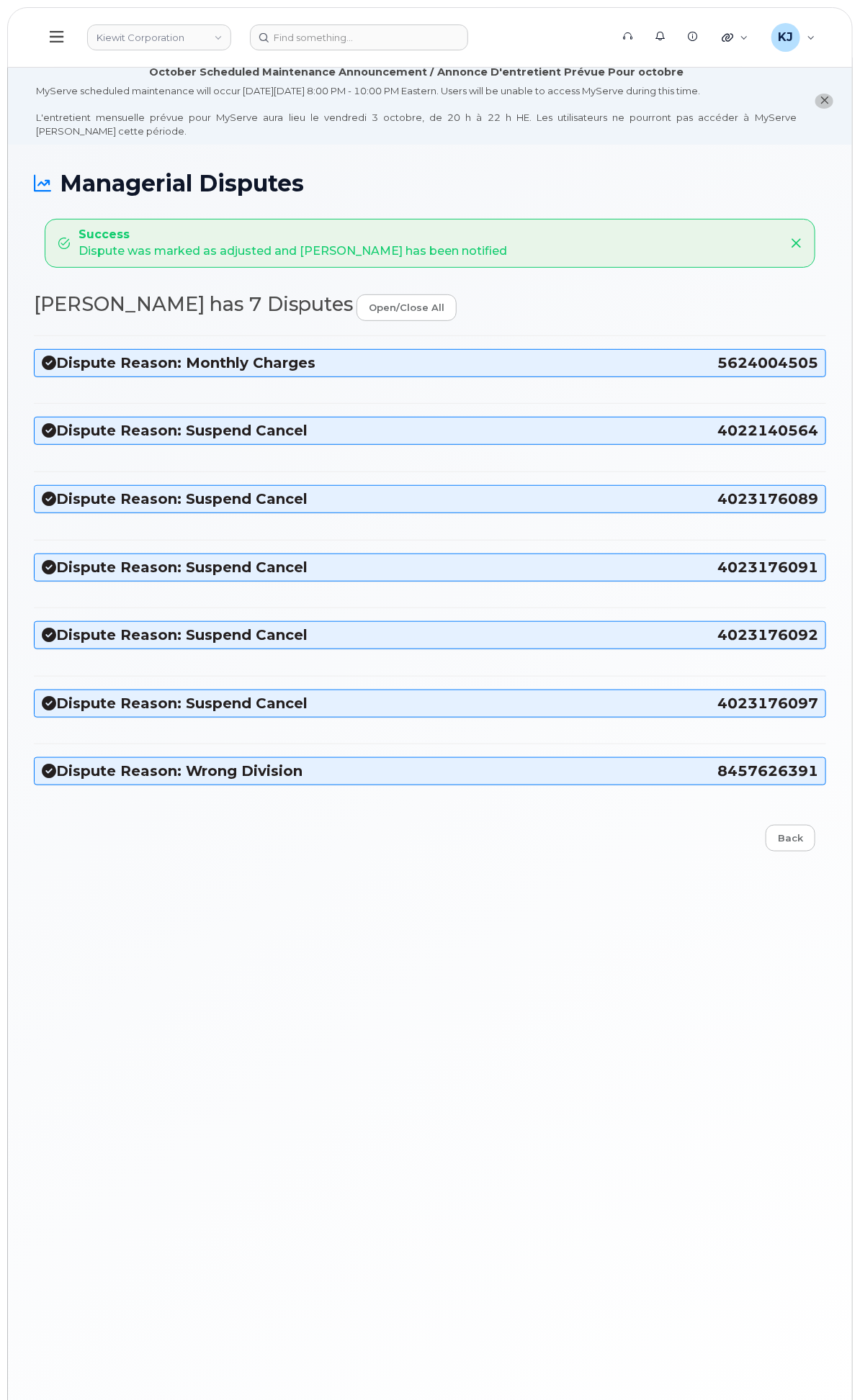
copy h3 "5624004505"
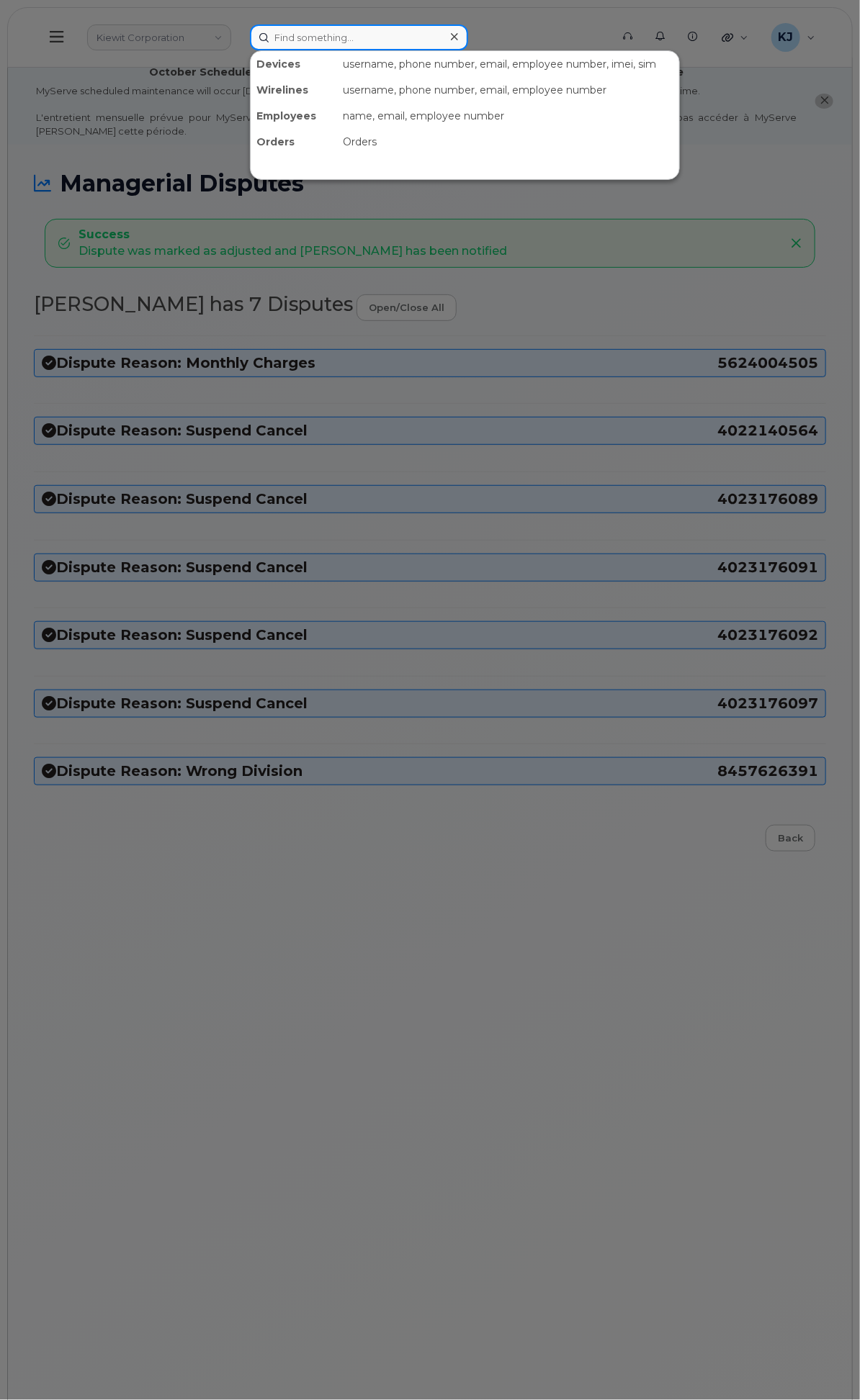
click at [463, 24] on input at bounding box center [358, 37] width 218 height 26
paste input "5624004505"
type input "5624004505"
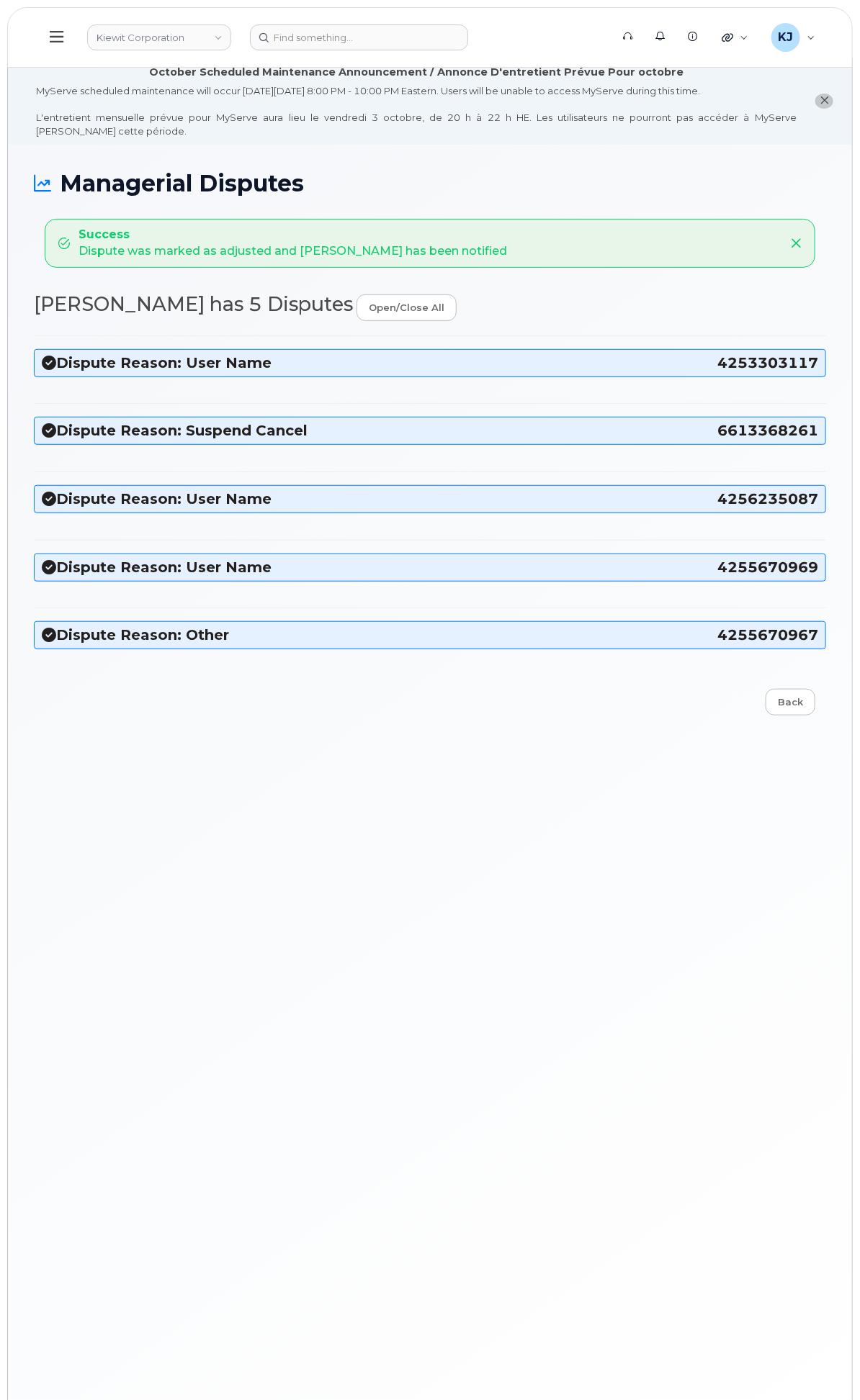
click at [458, 373] on h3 "Dispute Reason: User Name 4253303117" at bounding box center [429, 363] width 776 height 20
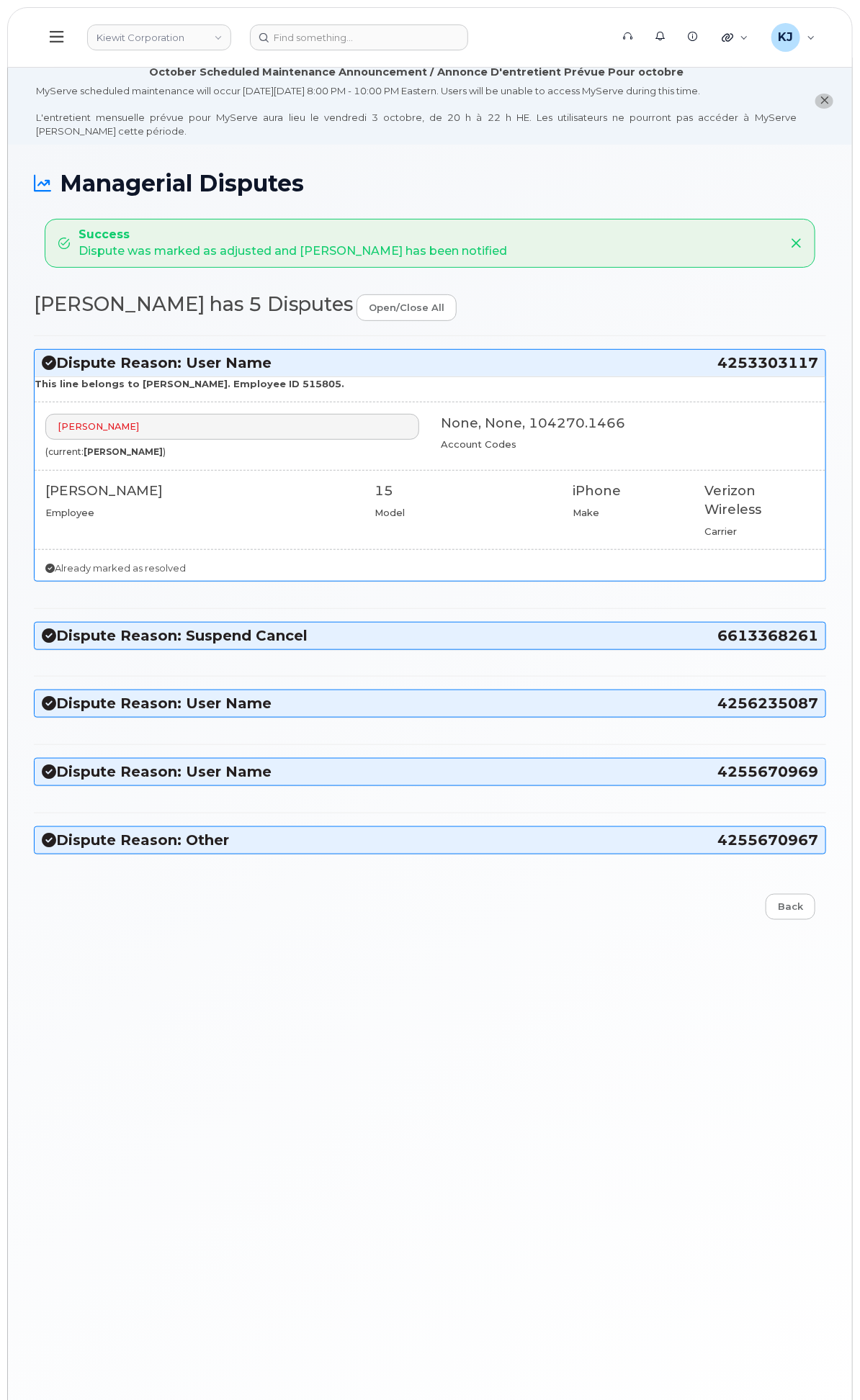
click at [442, 645] on h3 "Dispute Reason: Suspend Cancel 6613368261" at bounding box center [429, 636] width 776 height 20
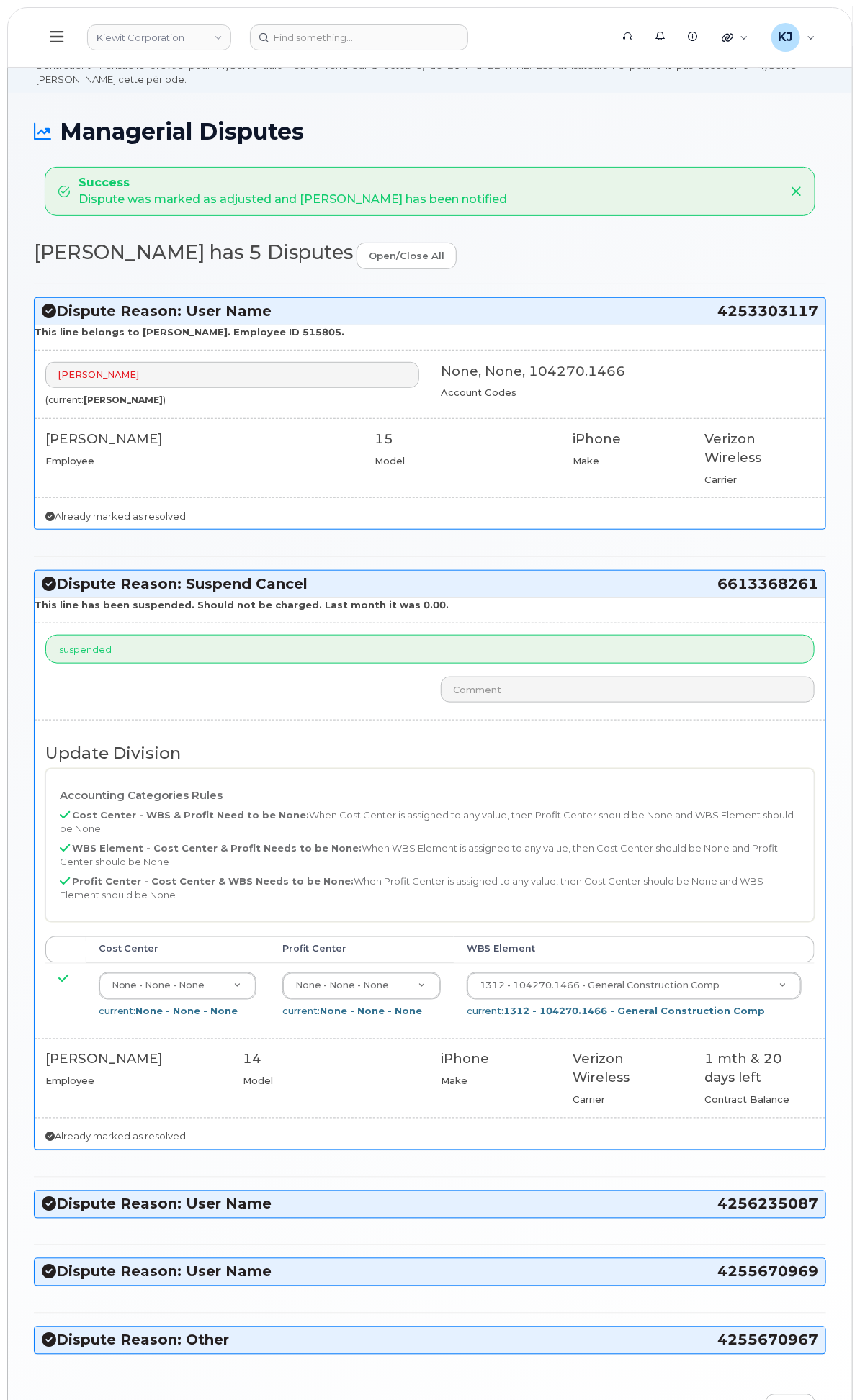
scroll to position [80, 0]
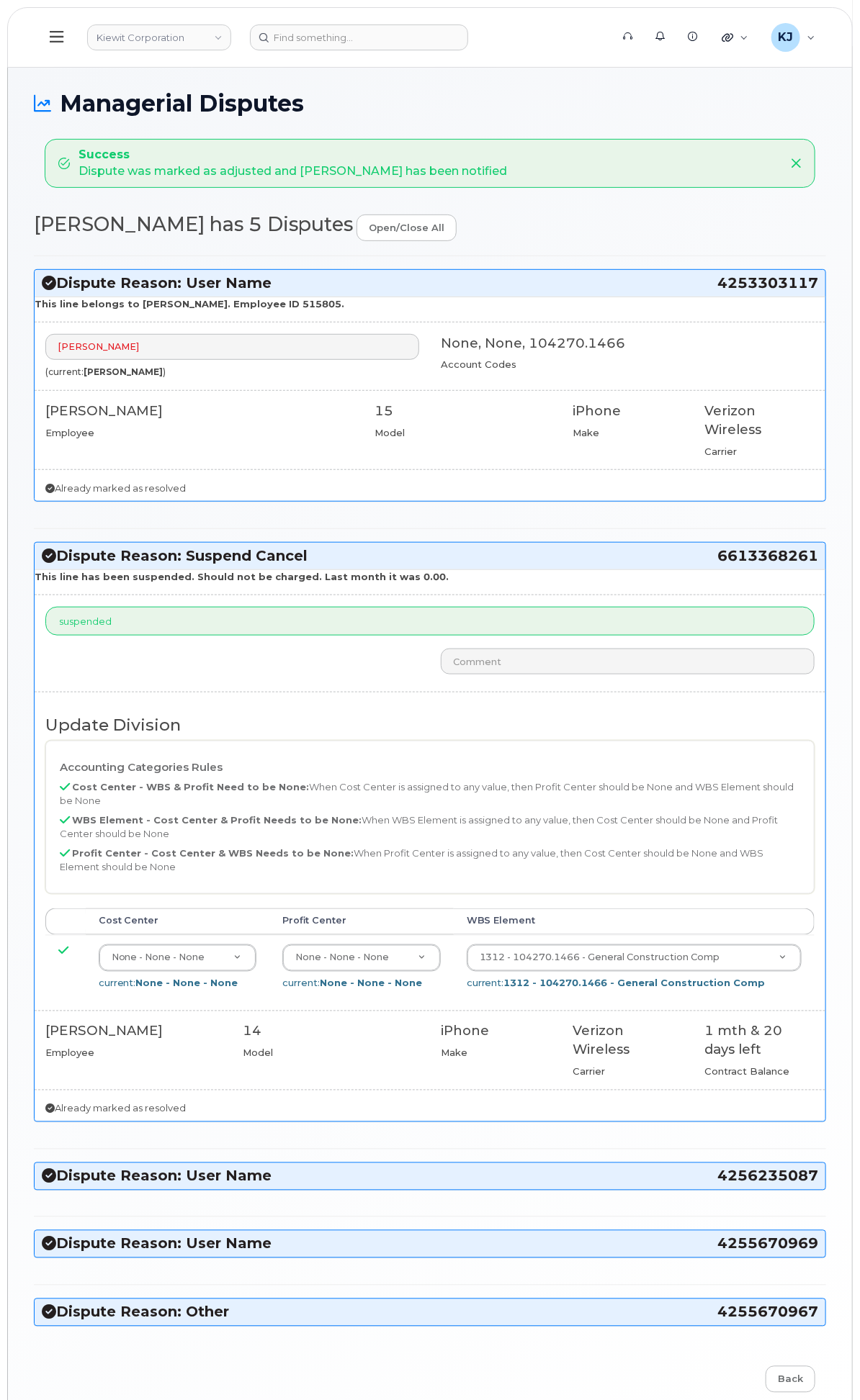
click at [425, 293] on h3 "Dispute Reason: User Name 4253303117" at bounding box center [429, 284] width 776 height 20
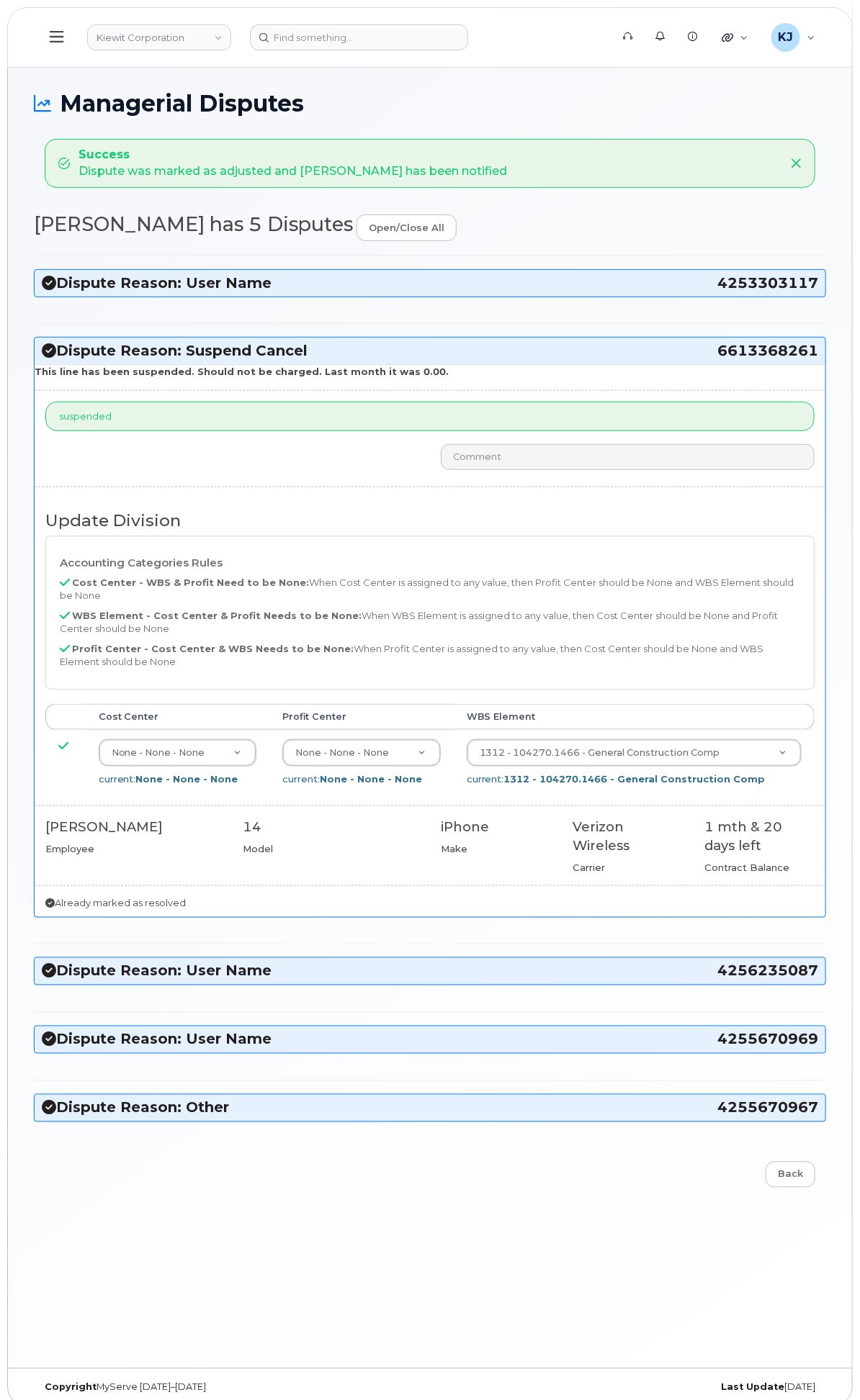
click at [429, 358] on h3 "Dispute Reason: Suspend Cancel 6613368261" at bounding box center [429, 351] width 776 height 20
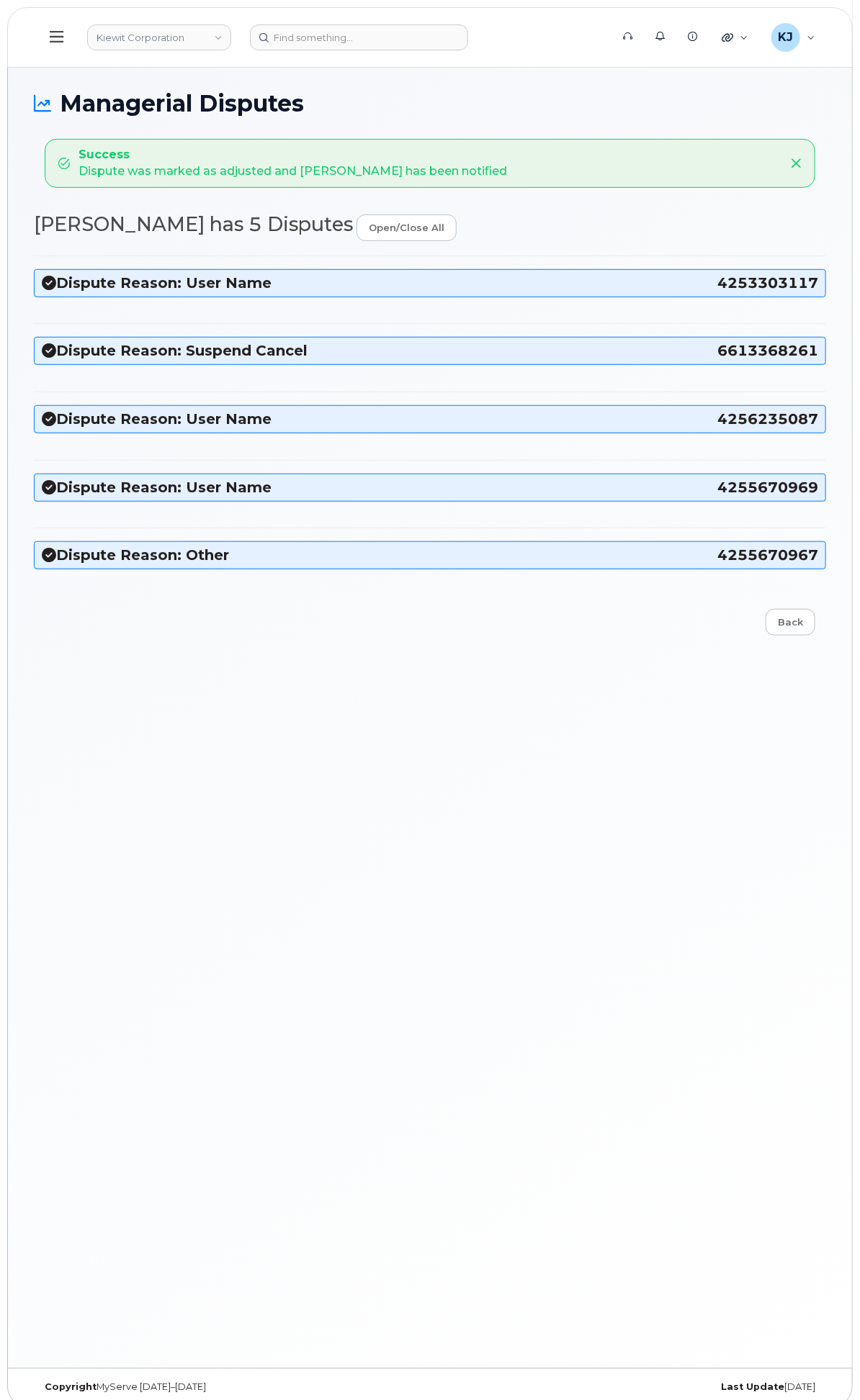
drag, startPoint x: 228, startPoint y: 236, endPoint x: 822, endPoint y: 569, distance: 681.0
click at [822, 569] on div "Success Dispute was marked as adjusted and [PERSON_NAME] has been notified [PER…" at bounding box center [430, 387] width 792 height 496
copy div "[PERSON_NAME] has 5 Disputes open/close all Dispute Reason: User Name 425330311…"
drag, startPoint x: 469, startPoint y: 803, endPoint x: 471, endPoint y: 793, distance: 10.2
click at [471, 800] on div "Managerial Disputes Success Dispute was marked as adjusted and [PERSON_NAME] ha…" at bounding box center [430, 717] width 844 height 1303
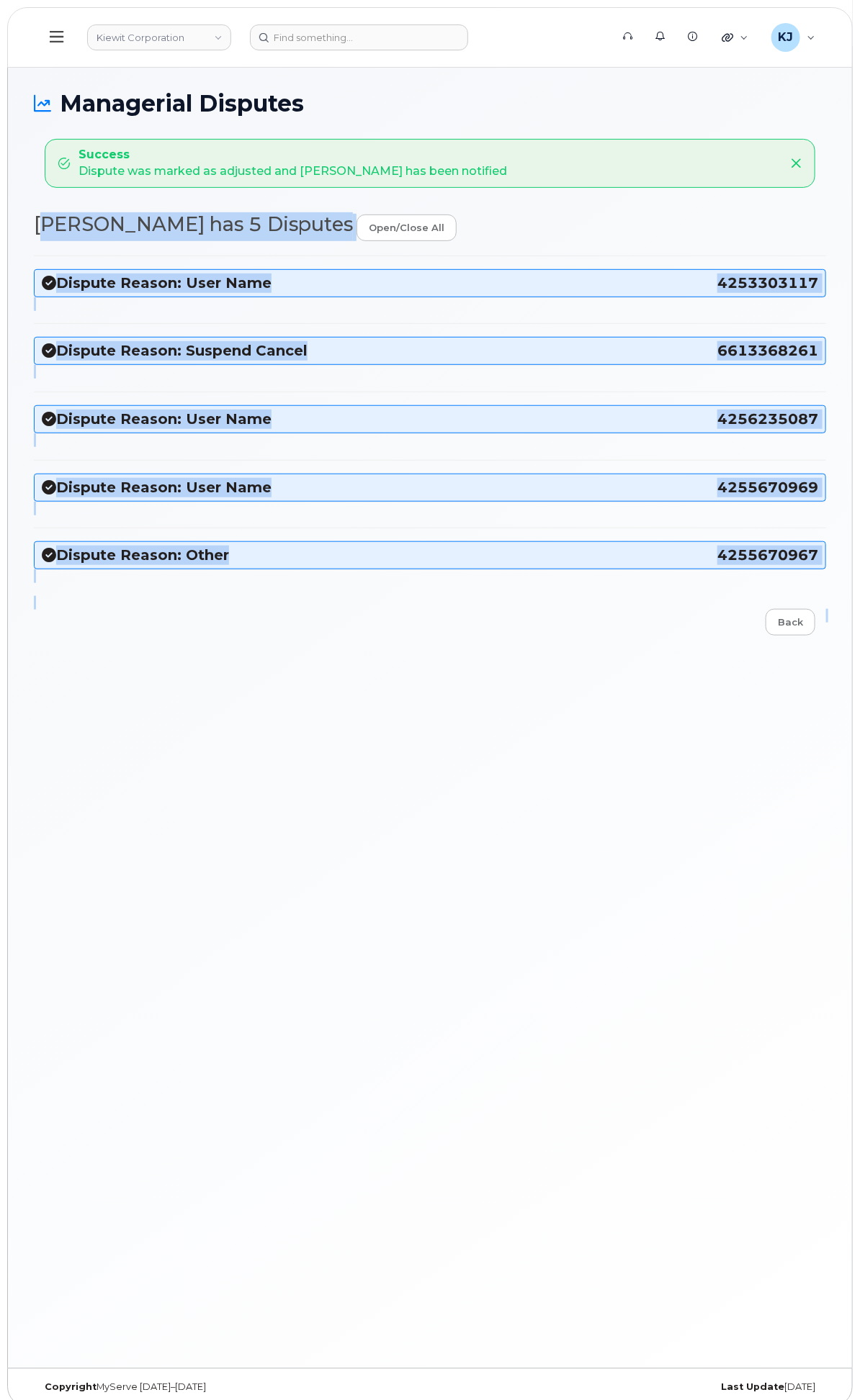
drag, startPoint x: 224, startPoint y: 233, endPoint x: 807, endPoint y: 700, distance: 747.0
click at [807, 700] on div "Managerial Disputes Success Dispute was marked as adjusted and [PERSON_NAME] ha…" at bounding box center [430, 717] width 844 height 1303
copy div "[PERSON_NAME] has 5 Disputes open/close all Dispute Reason: User Name 425330311…"
